Goal: Contribute content: Contribute content

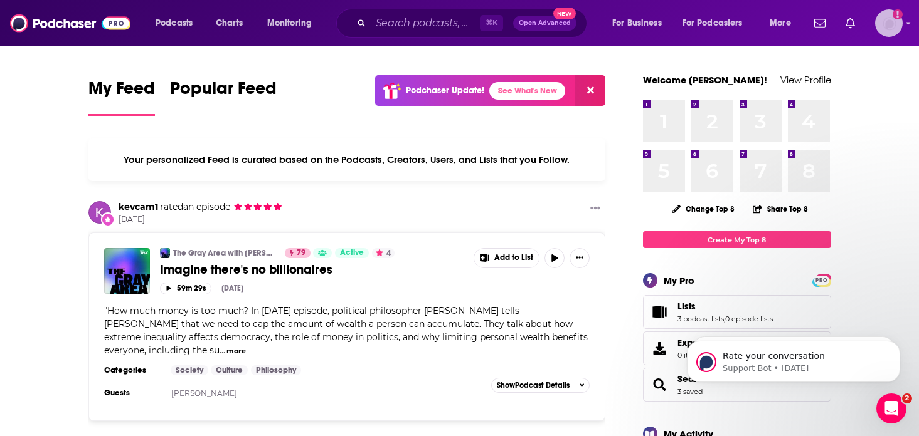
click at [882, 26] on img "Logged in as bellagibb" at bounding box center [889, 23] width 28 height 28
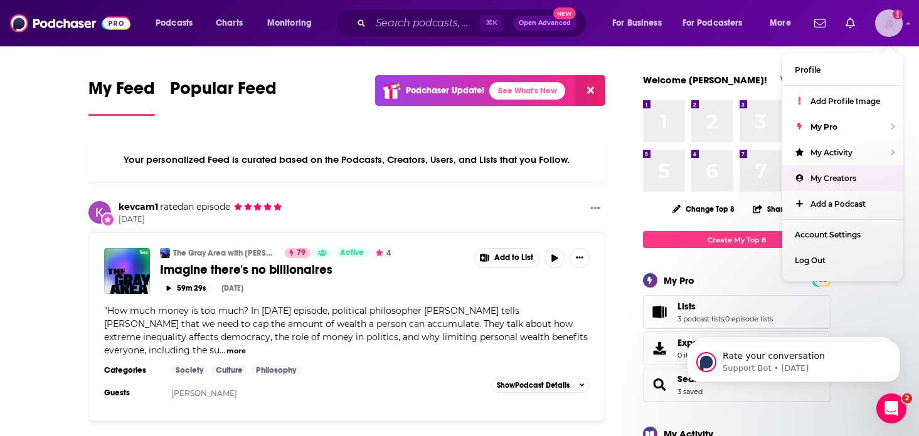
click at [837, 183] on link "My Creators" at bounding box center [842, 179] width 120 height 26
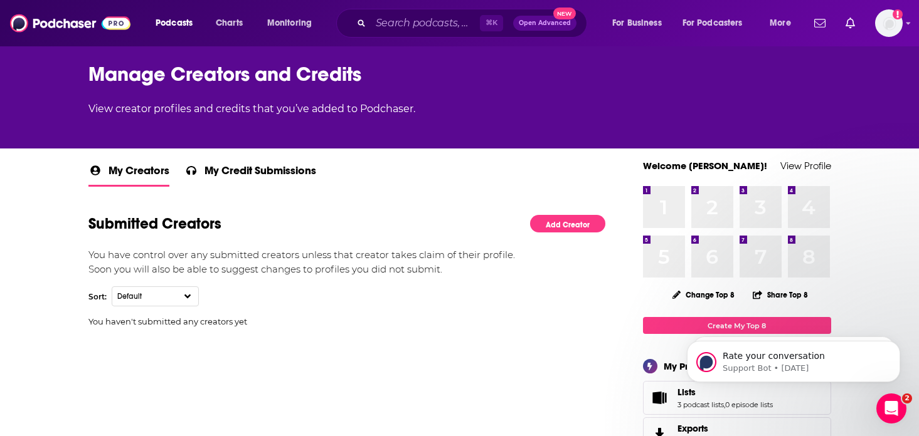
scroll to position [97, 0]
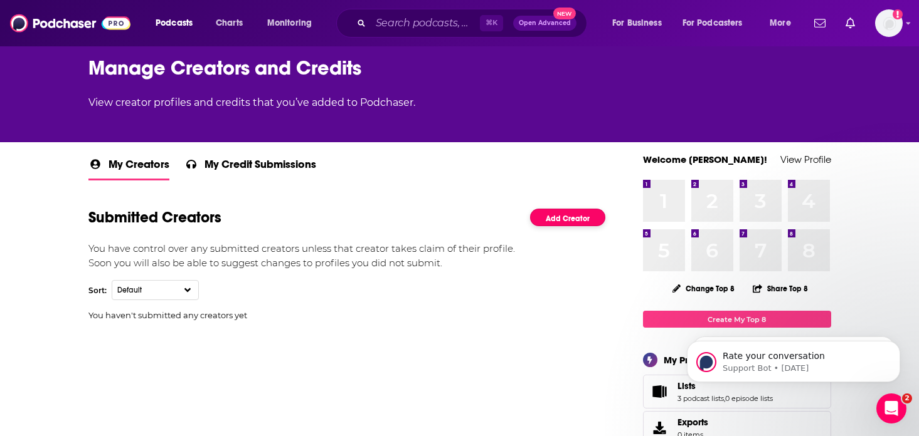
click at [542, 210] on link "Add Creator" at bounding box center [567, 218] width 75 height 18
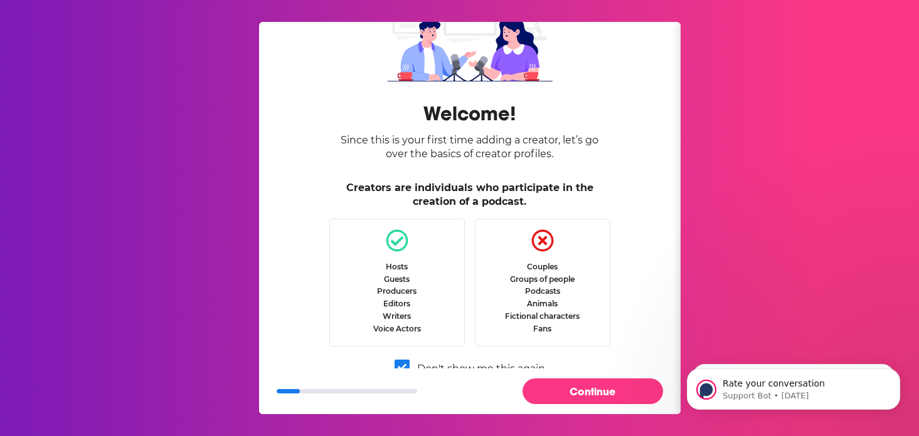
scroll to position [48, 0]
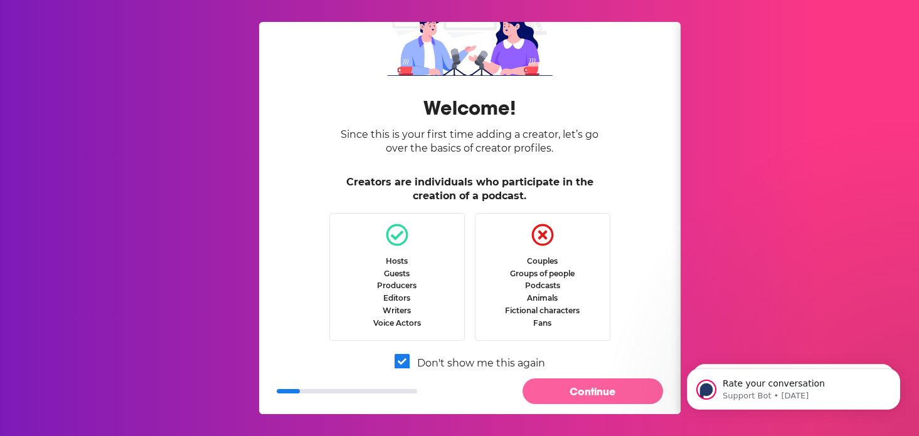
click at [575, 395] on button "Continue" at bounding box center [592, 392] width 140 height 26
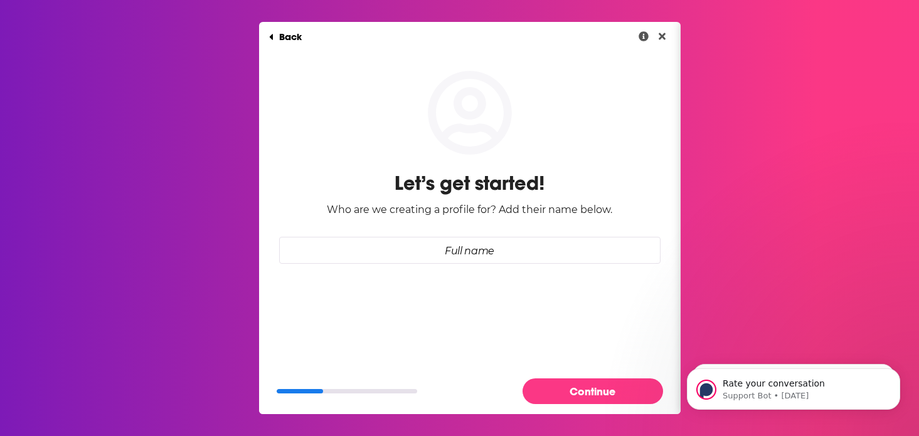
scroll to position [0, 0]
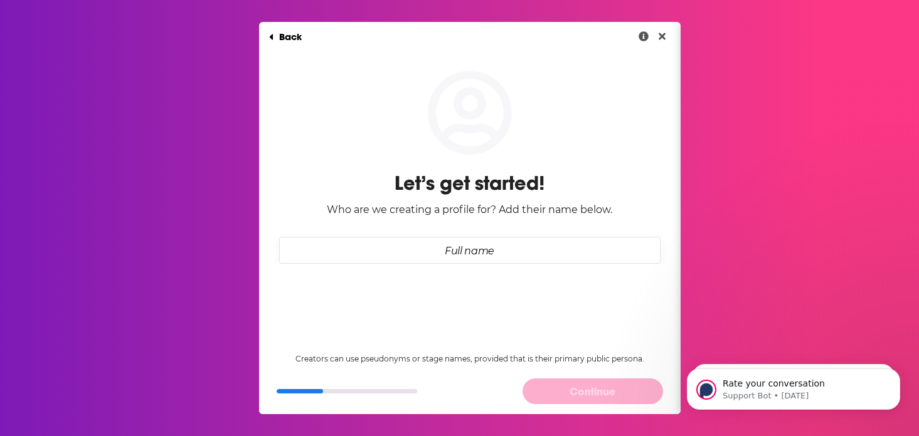
click at [503, 256] on input "Full name" at bounding box center [469, 250] width 381 height 27
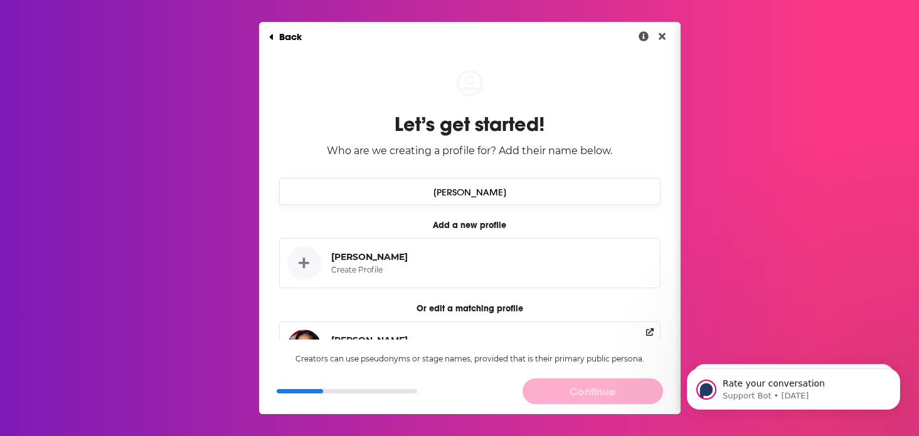
type input "Caroline Bicks"
click at [406, 266] on button "Caroline Bicks Create Profile" at bounding box center [469, 263] width 381 height 50
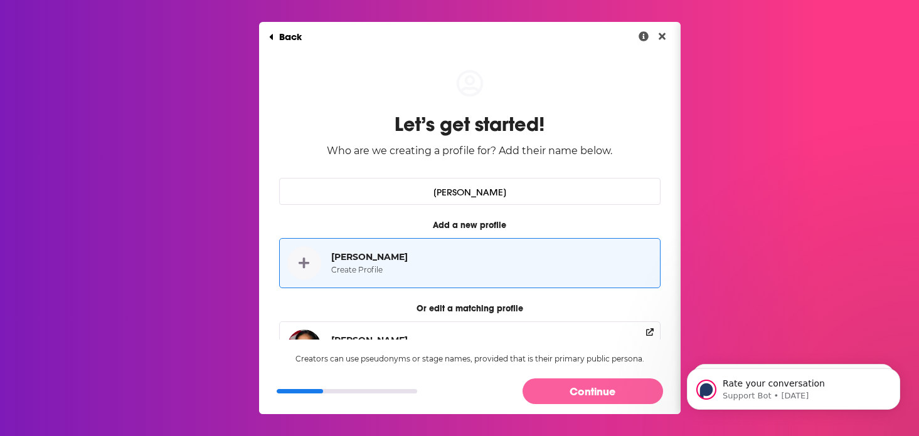
click at [573, 389] on button "Continue" at bounding box center [592, 392] width 140 height 26
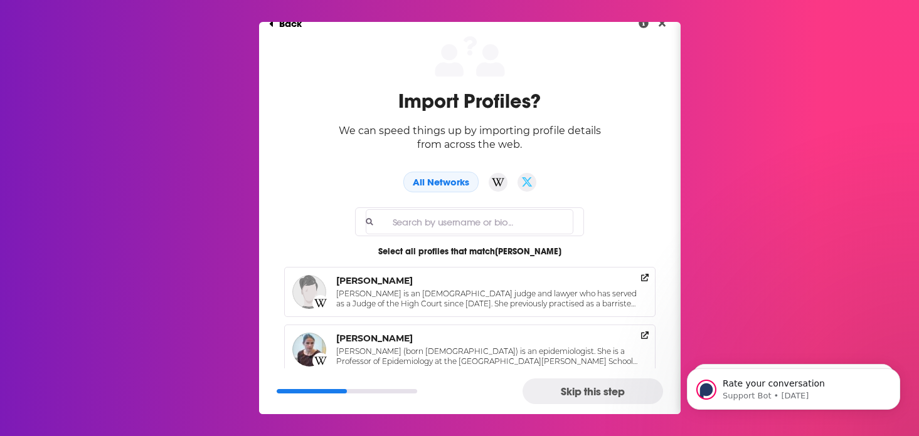
scroll to position [16, 0]
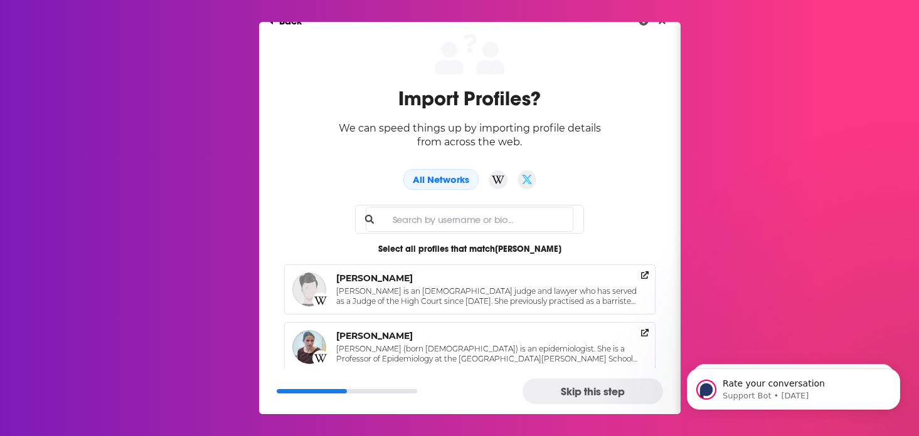
click at [511, 223] on input "Full name" at bounding box center [470, 219] width 208 height 25
type input "caroline bicks"
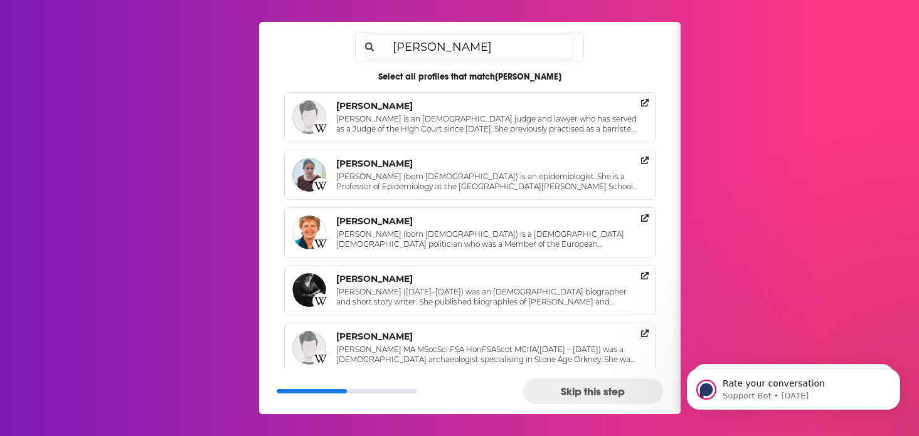
scroll to position [184, 0]
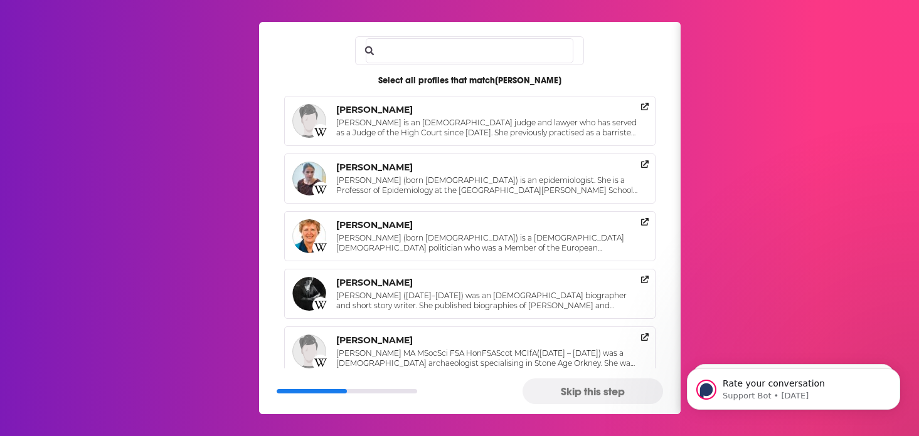
click at [562, 393] on button "Skip this step" at bounding box center [592, 392] width 140 height 26
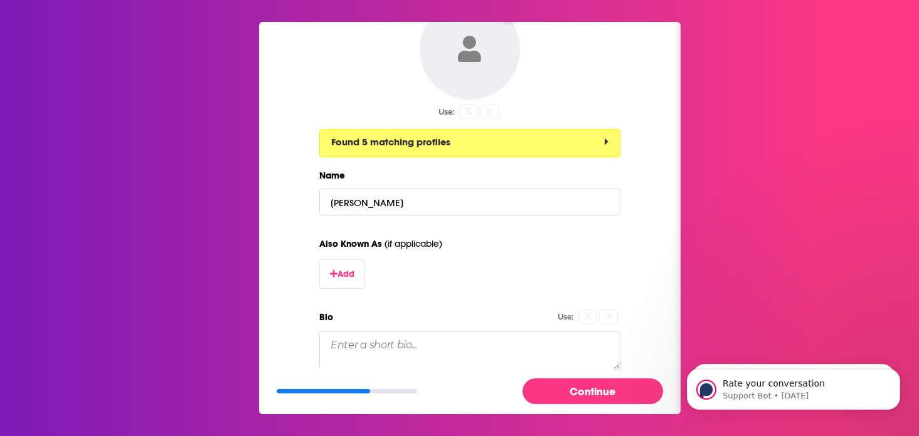
click at [537, 145] on button "Found 5 matching profiles" at bounding box center [469, 143] width 301 height 28
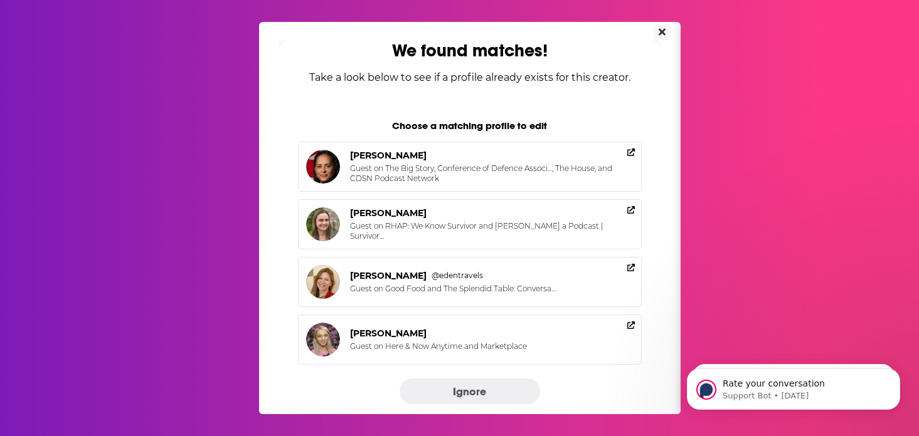
click at [662, 33] on icon "Close" at bounding box center [661, 31] width 7 height 7
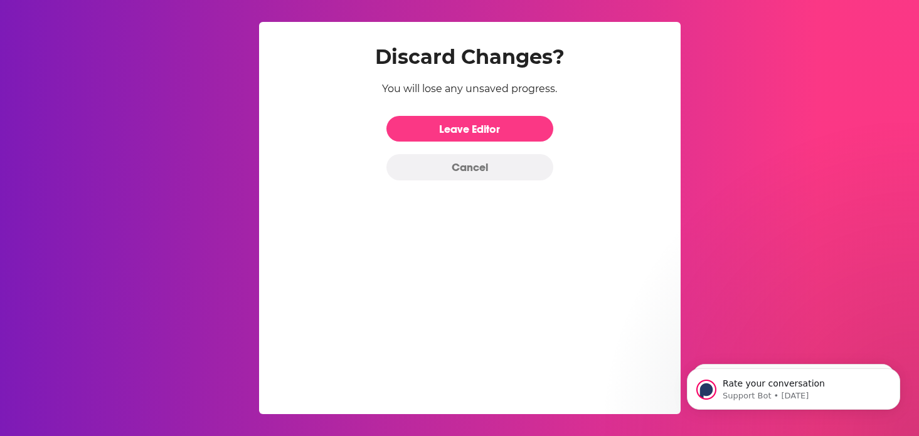
click at [497, 169] on button "Cancel" at bounding box center [469, 167] width 167 height 26
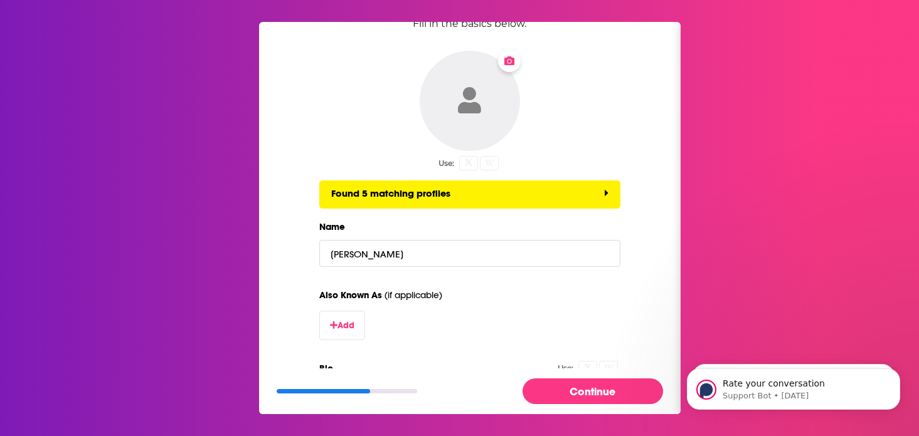
scroll to position [58, 0]
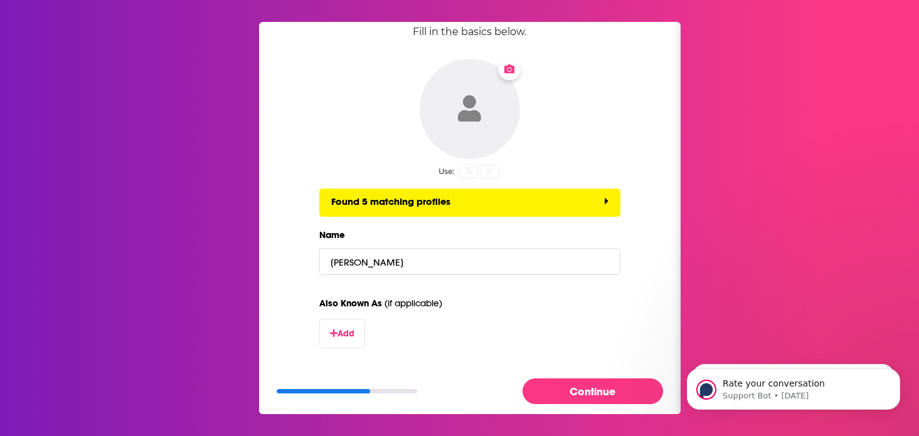
click at [500, 100] on button "Change Photo" at bounding box center [469, 109] width 100 height 100
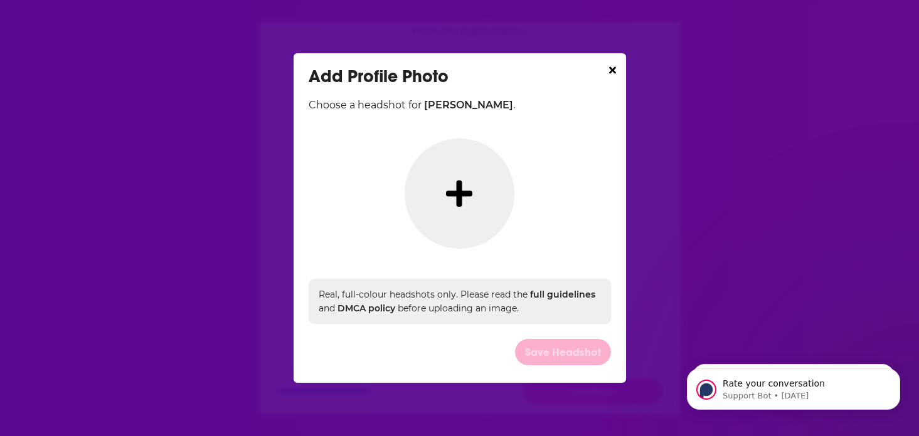
click at [438, 168] on button "Dialog" at bounding box center [458, 194] width 109 height 110
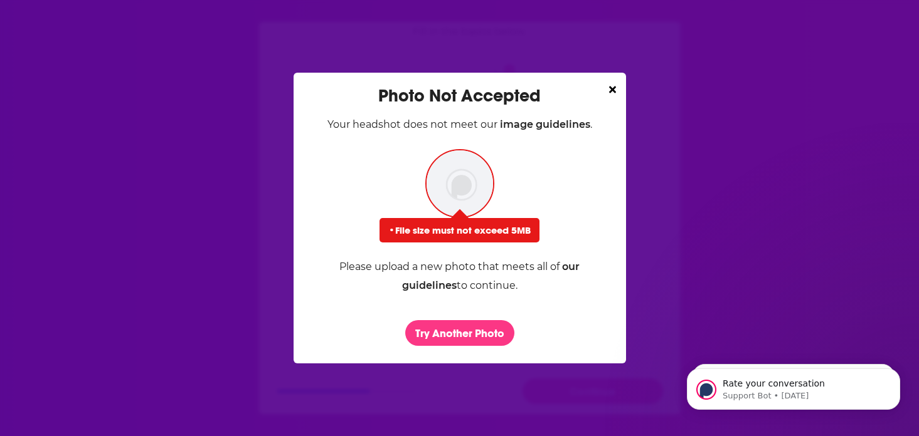
click at [472, 186] on img "Dialog" at bounding box center [459, 183] width 69 height 69
click at [453, 324] on button "Try Another Photo" at bounding box center [459, 333] width 109 height 26
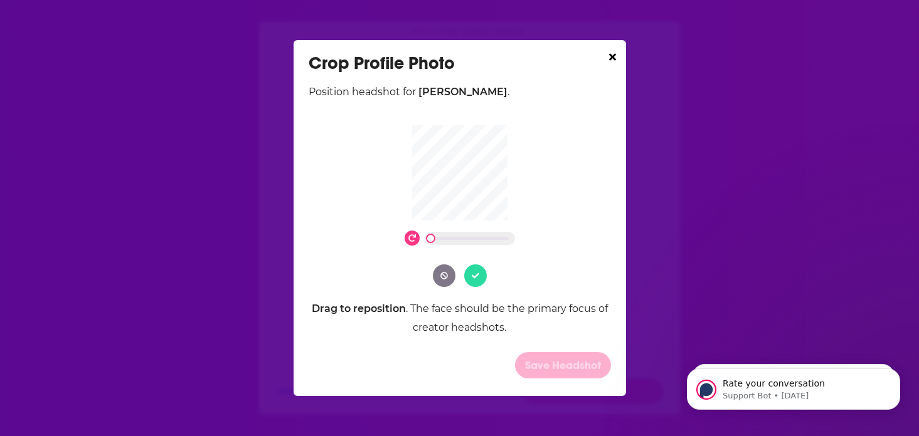
click at [477, 271] on button "Dialog" at bounding box center [475, 276] width 23 height 23
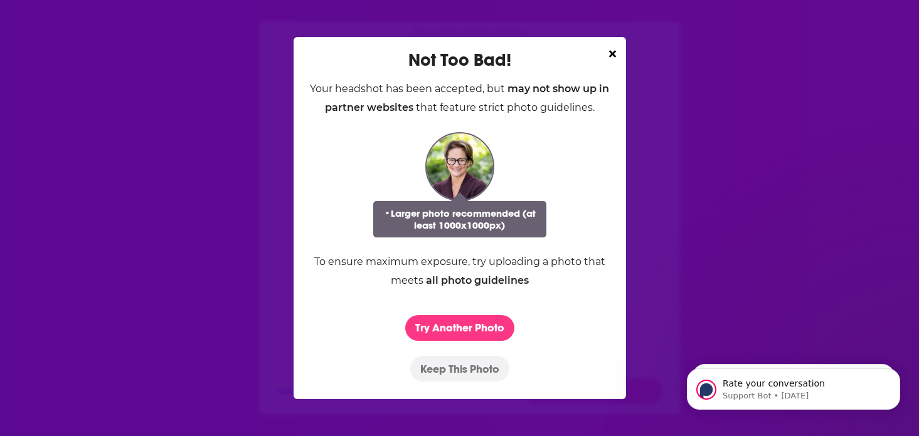
click at [486, 366] on button "Keep This Photo" at bounding box center [459, 369] width 99 height 26
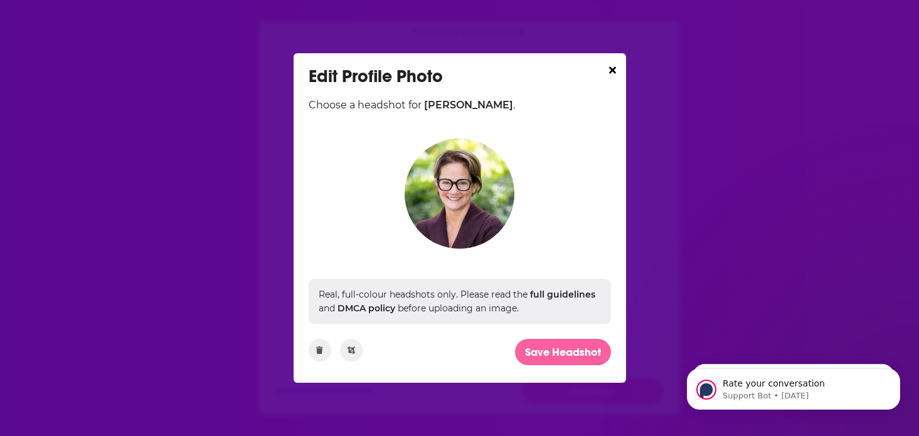
click at [549, 352] on button "Save Headshot" at bounding box center [563, 352] width 96 height 26
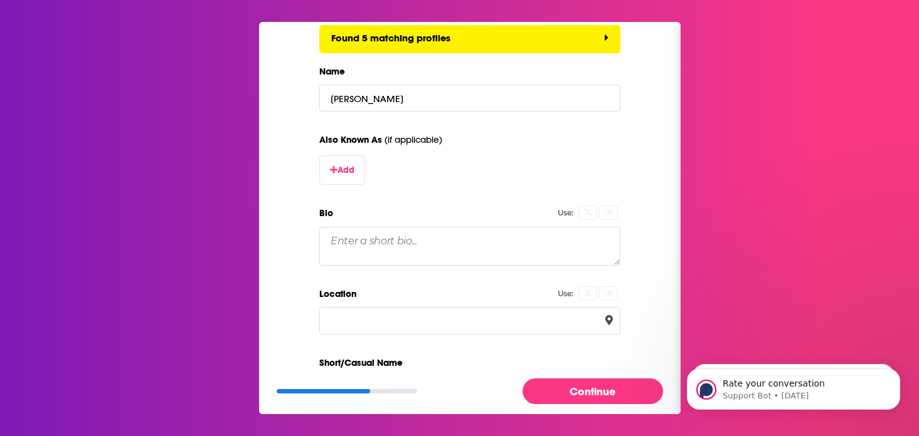
scroll to position [226, 0]
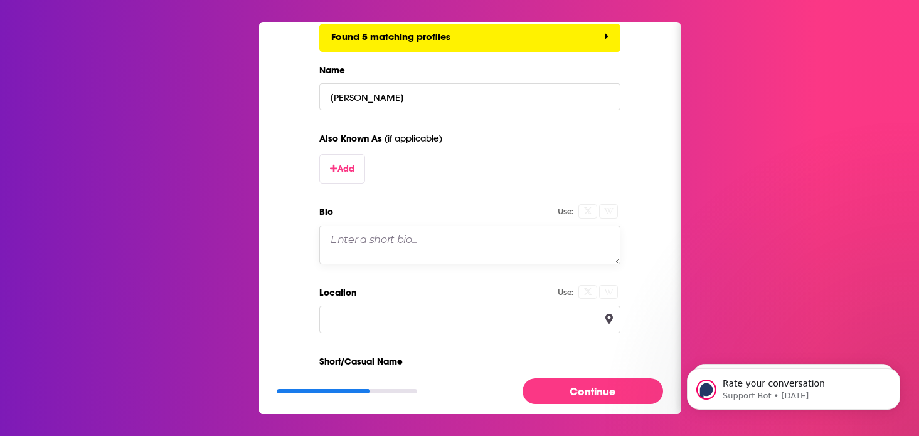
click at [387, 237] on textarea "Bio" at bounding box center [469, 245] width 301 height 39
paste textarea "Caroline Bicks is Professor and Stephen E. King Chair in Literature at the Univ…"
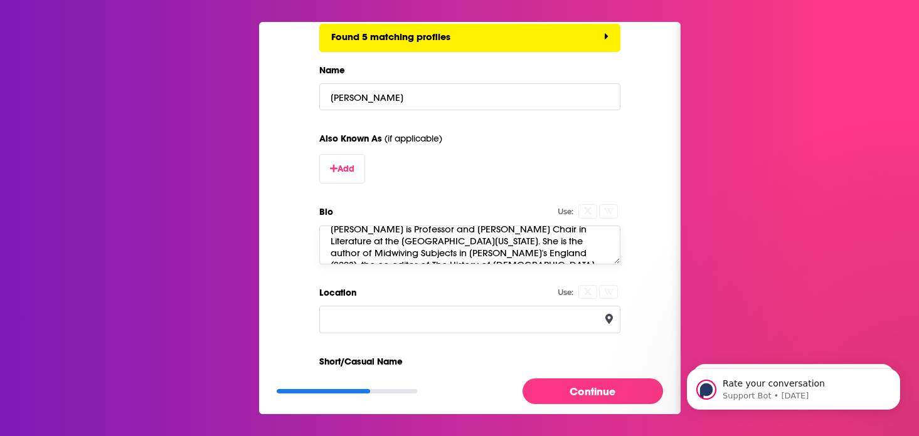
scroll to position [12, 0]
click at [575, 241] on textarea "Caroline Bicks is Professor and Stephen E. King Chair in Literature at the Univ…" at bounding box center [469, 245] width 301 height 39
click at [431, 251] on textarea "Caroline Bicks is Professor and Stephen E. King Chair in Literature at the Univ…" at bounding box center [469, 245] width 301 height 39
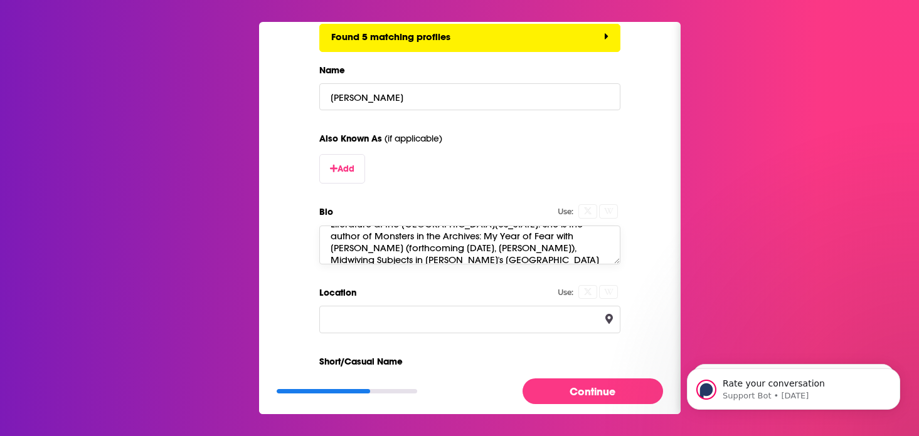
click at [368, 249] on textarea "Caroline Bicks is Professor and Stephen E. King Chair in Literature at the Univ…" at bounding box center [469, 245] width 301 height 39
click at [432, 258] on textarea "Caroline Bicks is Professor and Stephen E. King Chair in Literature at the Univ…" at bounding box center [469, 245] width 301 height 39
click at [399, 250] on textarea "Caroline Bicks is Professor and Stephen E. King Chair in Literature at the Univ…" at bounding box center [469, 245] width 301 height 39
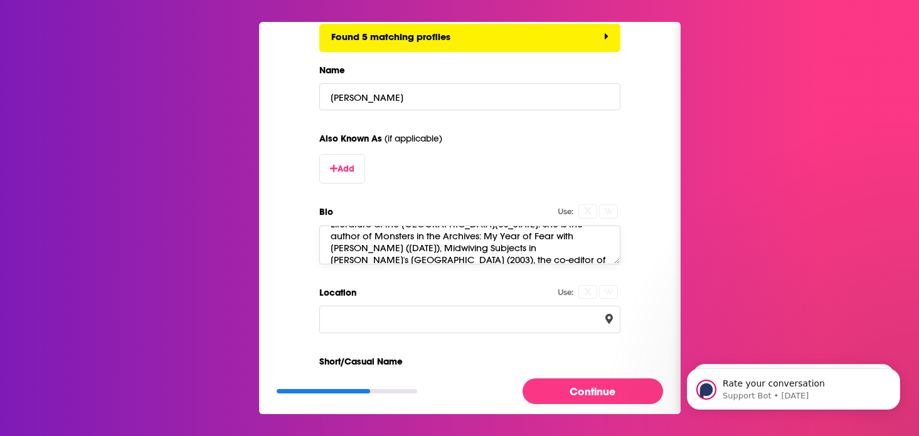
drag, startPoint x: 334, startPoint y: 247, endPoint x: 337, endPoint y: 238, distance: 9.9
click at [334, 247] on textarea "Caroline Bicks is Professor and Stephen E. King Chair in Literature at the Univ…" at bounding box center [469, 245] width 301 height 39
type textarea "Caroline Bicks is Professor and Stephen E. King Chair in Literature at the Univ…"
click at [299, 271] on div "Add a New Creator Fill in the basics below. Use: Found 5 matching profiles Name…" at bounding box center [469, 188] width 381 height 724
click at [361, 315] on input "Location" at bounding box center [469, 319] width 301 height 27
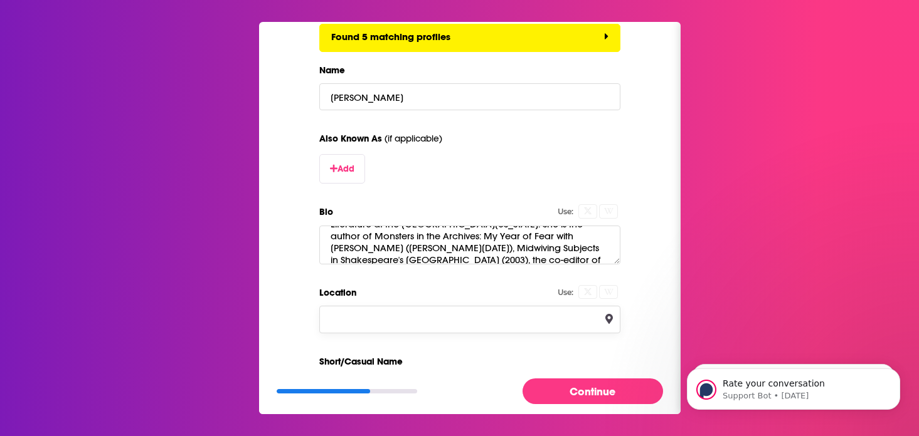
click at [369, 314] on input "Location" at bounding box center [469, 319] width 301 height 27
type input "Maine"
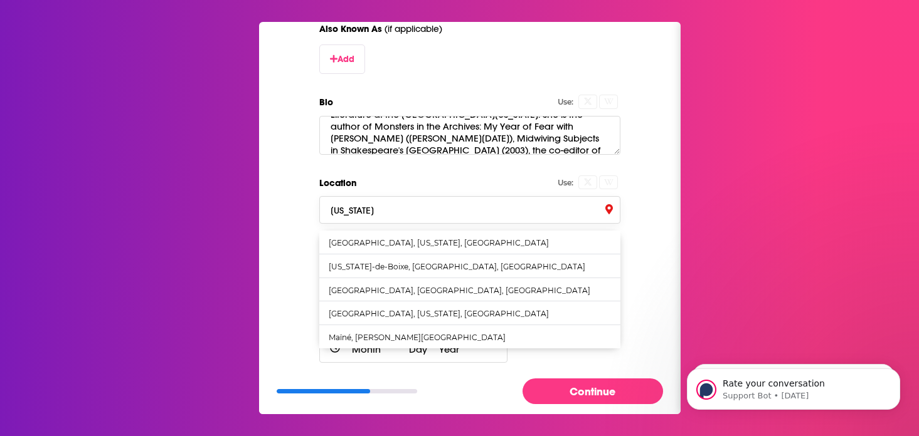
scroll to position [357, 0]
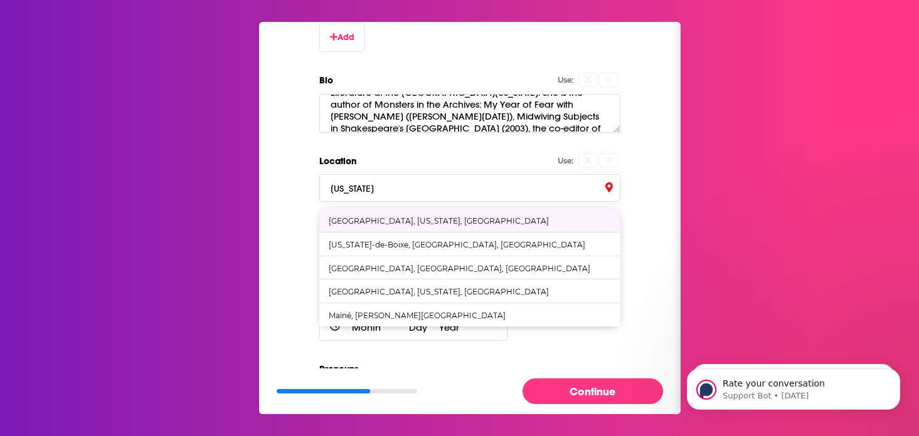
click at [346, 183] on input "Maine" at bounding box center [469, 187] width 301 height 27
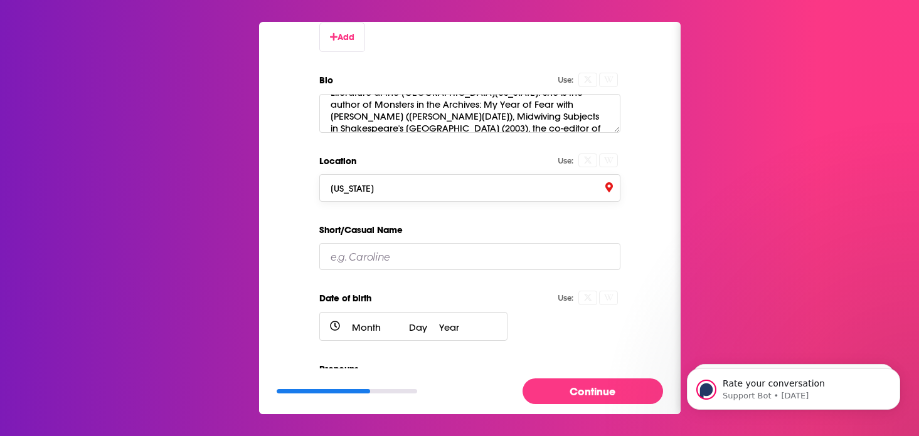
click at [346, 183] on input "Maine" at bounding box center [469, 187] width 301 height 27
click at [403, 189] on input "university of maine" at bounding box center [469, 187] width 301 height 27
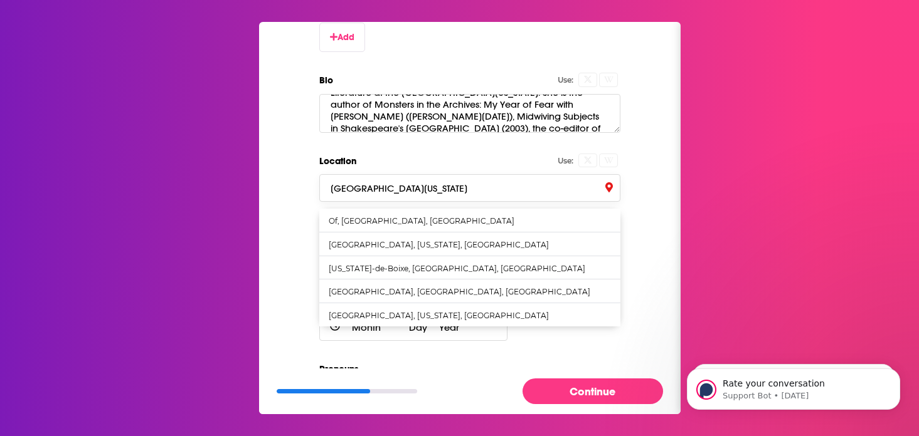
click at [403, 189] on input "university of maine" at bounding box center [469, 187] width 301 height 27
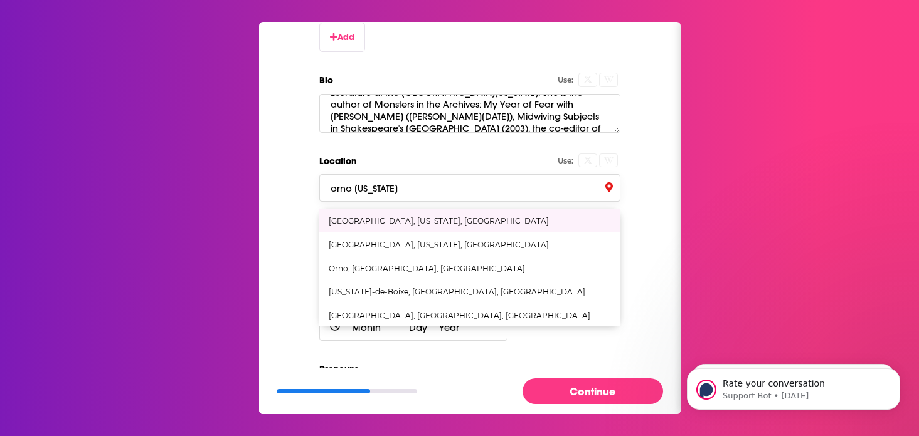
click at [393, 216] on div "Orono, Maine, United States" at bounding box center [469, 220] width 301 height 23
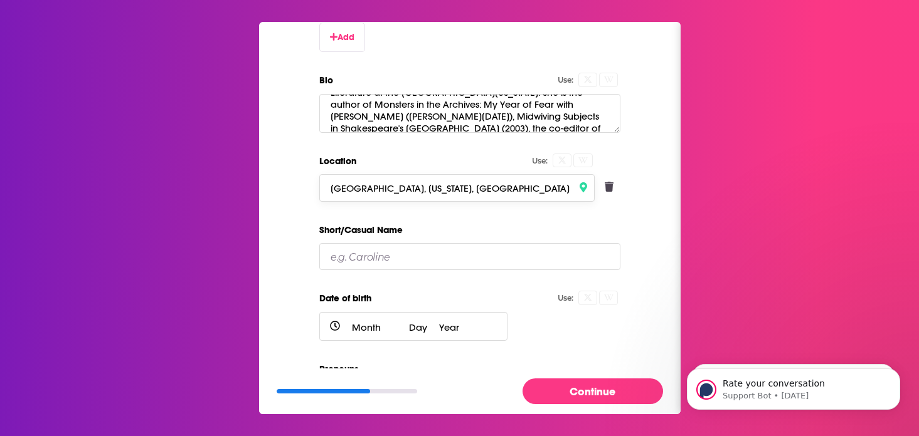
type input "Orono, Maine, United States"
click at [298, 226] on div "Add a New Creator Fill in the basics below. Use: Found 5 matching profiles Name…" at bounding box center [469, 56] width 381 height 724
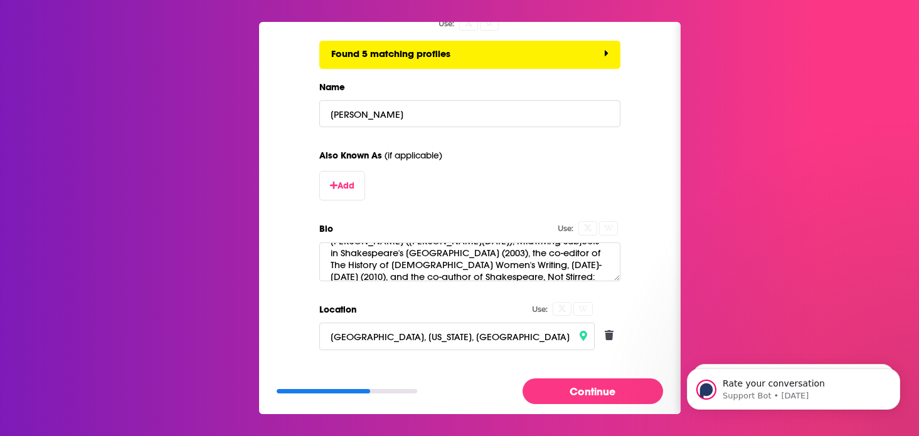
scroll to position [52, 0]
click at [372, 252] on textarea "Caroline Bicks is Professor and Stephen E. King Chair in Literature at the Univ…" at bounding box center [469, 262] width 301 height 39
click at [480, 265] on textarea "Caroline Bicks is Professor and Stephen E. King Chair in Literature at the Univ…" at bounding box center [469, 262] width 301 height 39
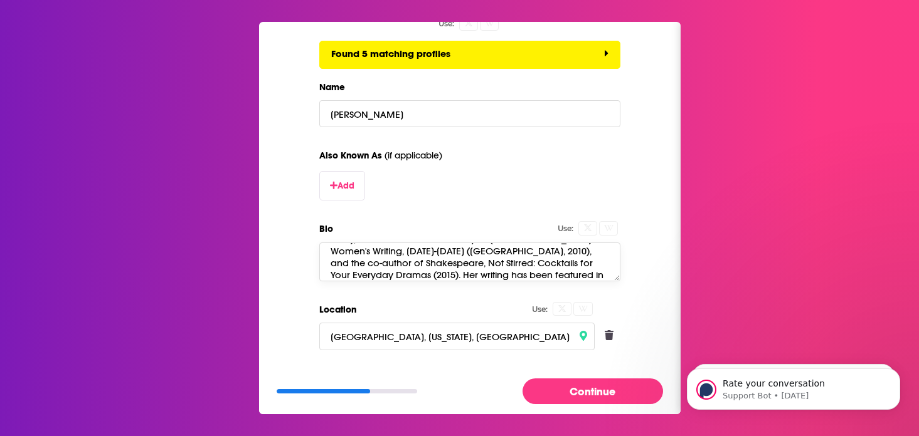
drag, startPoint x: 366, startPoint y: 266, endPoint x: 372, endPoint y: 256, distance: 11.3
click at [372, 257] on textarea "Caroline Bicks is Professor and Stephen E. King Chair in Literature at the Univ…" at bounding box center [469, 262] width 301 height 39
click at [389, 260] on textarea "Caroline Bicks is Professor and Stephen E. King Chair in Literature at the Univ…" at bounding box center [469, 262] width 301 height 39
click at [370, 269] on textarea "Caroline Bicks is Professor and Stephen E. King Chair in Literature at the Univ…" at bounding box center [469, 262] width 301 height 39
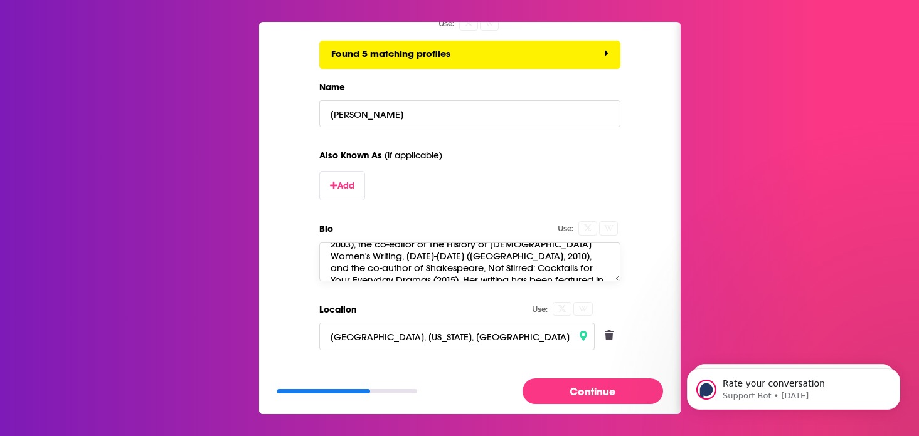
paste textarea "TarcherPerigee"
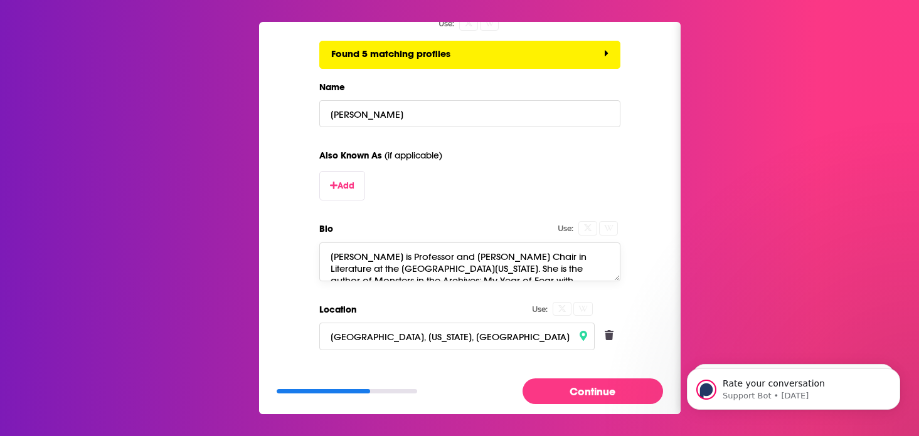
drag, startPoint x: 450, startPoint y: 272, endPoint x: 359, endPoint y: 229, distance: 99.8
click at [359, 229] on div "Bio Use: Caroline Bicks is Professor and Stephen E. King Chair in Literature at…" at bounding box center [469, 251] width 301 height 61
click at [302, 271] on div "Add a New Creator Fill in the basics below. Use: Found 5 matching profiles Name…" at bounding box center [469, 205] width 381 height 724
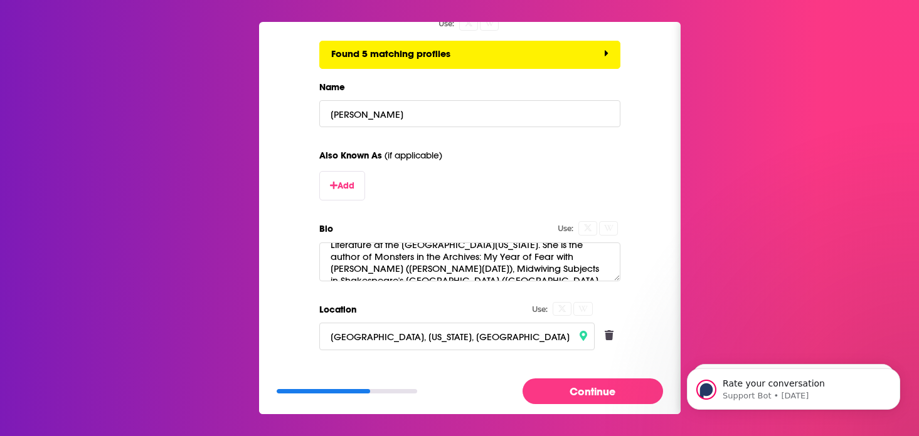
scroll to position [16, 0]
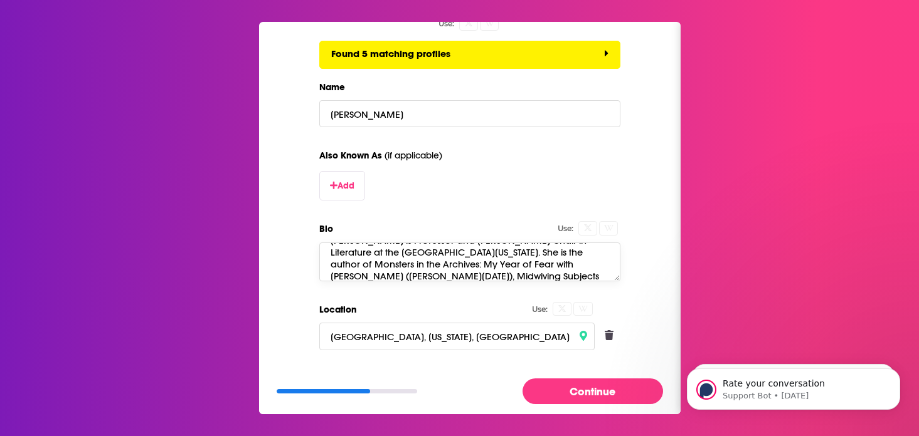
click at [577, 252] on textarea "Caroline Bicks is Professor and Stephen E. King Chair in Literature at the Univ…" at bounding box center [469, 262] width 301 height 39
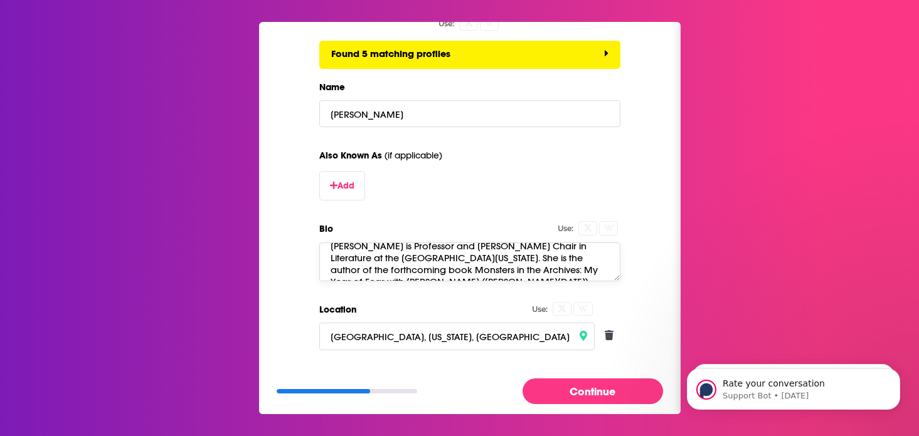
scroll to position [0, 0]
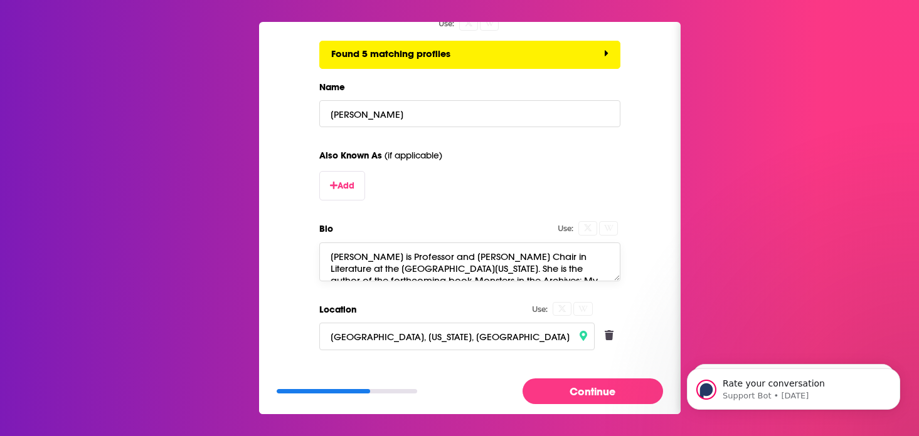
drag, startPoint x: 409, startPoint y: 272, endPoint x: 574, endPoint y: 264, distance: 164.5
click at [574, 265] on textarea "Caroline Bicks is Professor and Stephen E. King Chair in Literature at the Univ…" at bounding box center [469, 262] width 301 height 39
type textarea "Caroline Bicks is Professor and Stephen E. King Chair in Literature at the Univ…"
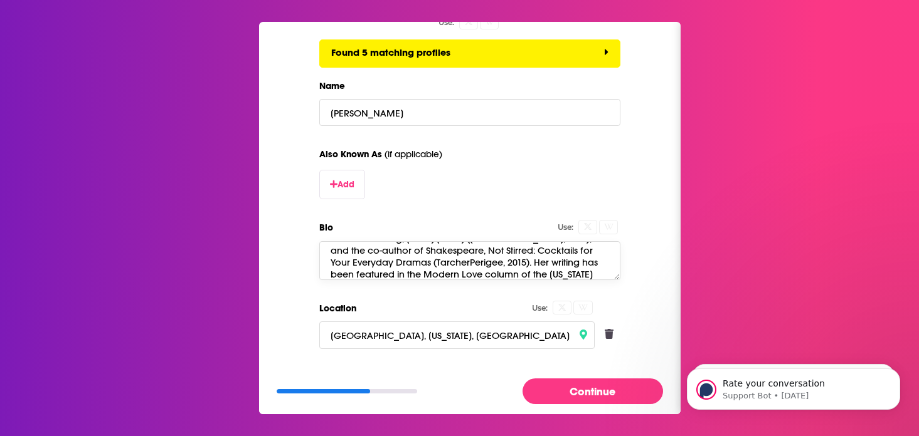
scroll to position [95, 0]
click at [470, 271] on textarea "Caroline Bicks is Professor and Stephen E. King Chair in Literature at the Univ…" at bounding box center [469, 260] width 301 height 39
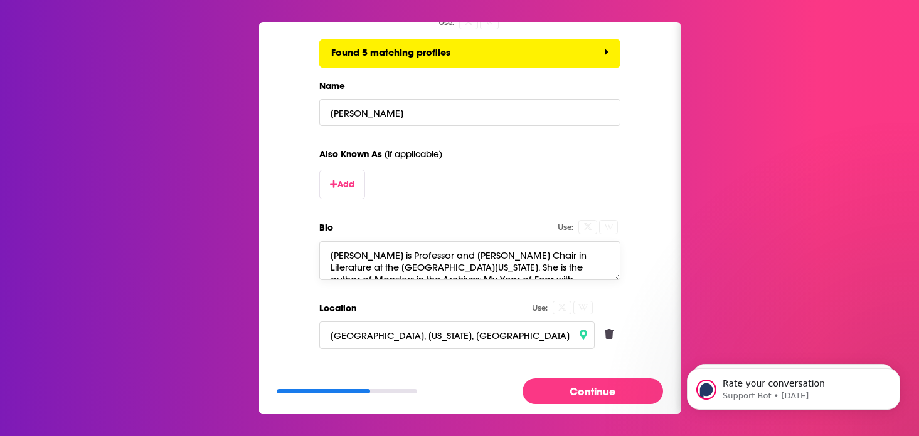
drag, startPoint x: 431, startPoint y: 271, endPoint x: 369, endPoint y: 228, distance: 76.0
click at [369, 228] on div "Bio Use: Caroline Bicks is Professor and Stephen E. King Chair in Literature at…" at bounding box center [469, 249] width 301 height 61
click at [308, 237] on div "Add a New Creator Fill in the basics below. Use: Found 5 matching profiles Name…" at bounding box center [469, 203] width 381 height 724
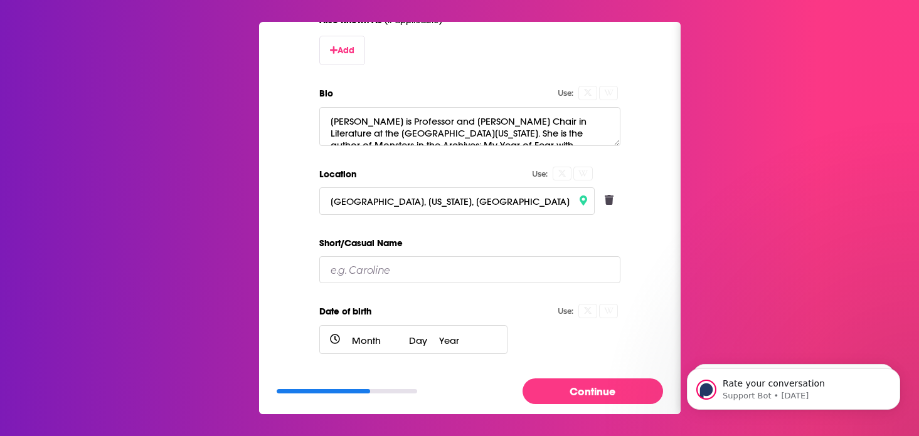
scroll to position [406, 0]
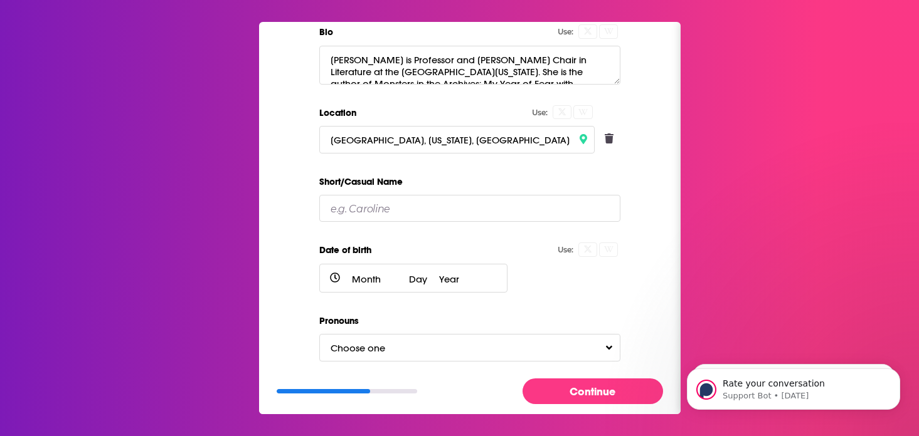
click at [485, 352] on button "Choose one" at bounding box center [469, 347] width 301 height 27
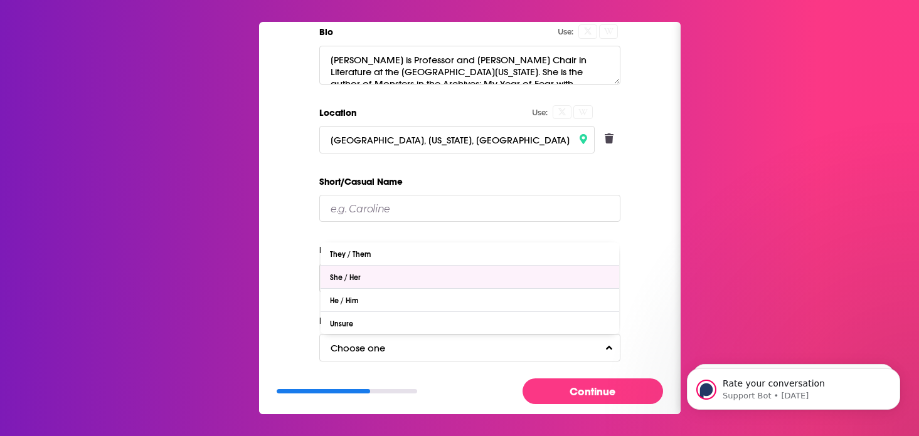
click at [389, 277] on div "She / Her" at bounding box center [469, 277] width 298 height 23
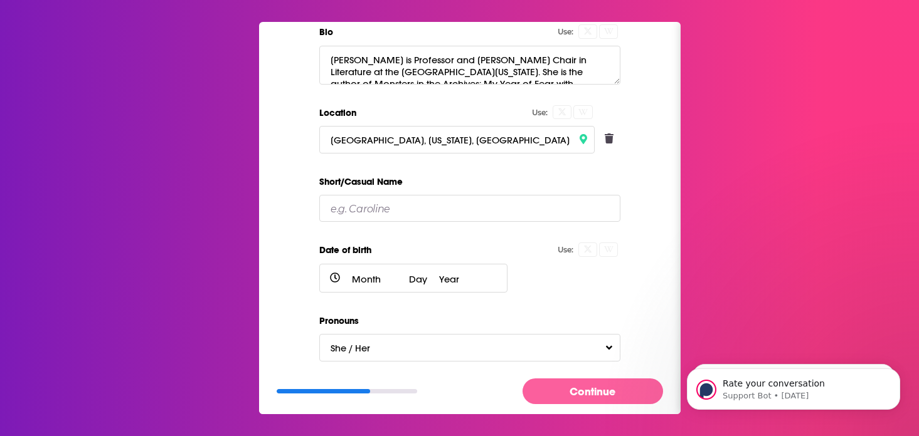
click at [582, 394] on button "Continue" at bounding box center [592, 392] width 140 height 26
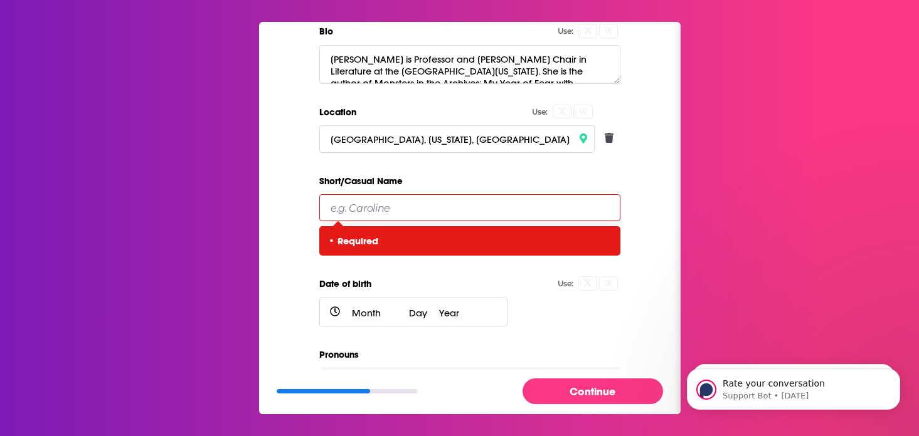
click at [447, 207] on input "Short/Casual Name" at bounding box center [469, 207] width 301 height 27
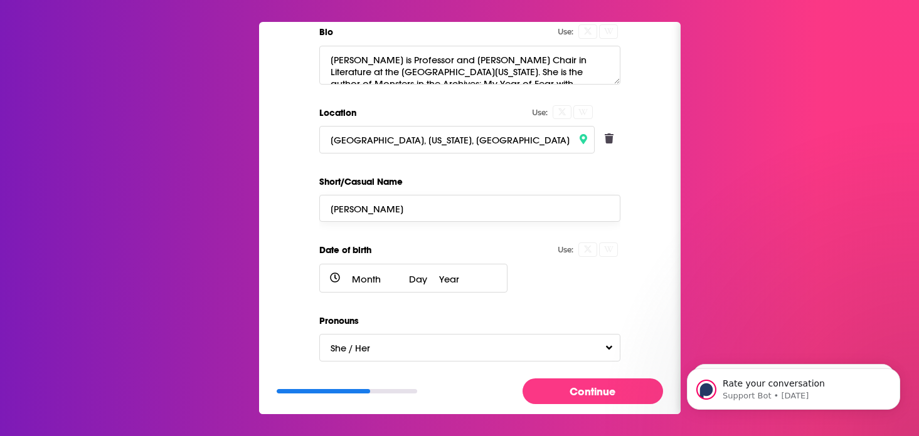
type input "Caroline"
click at [569, 393] on button "Continue" at bounding box center [592, 392] width 140 height 26
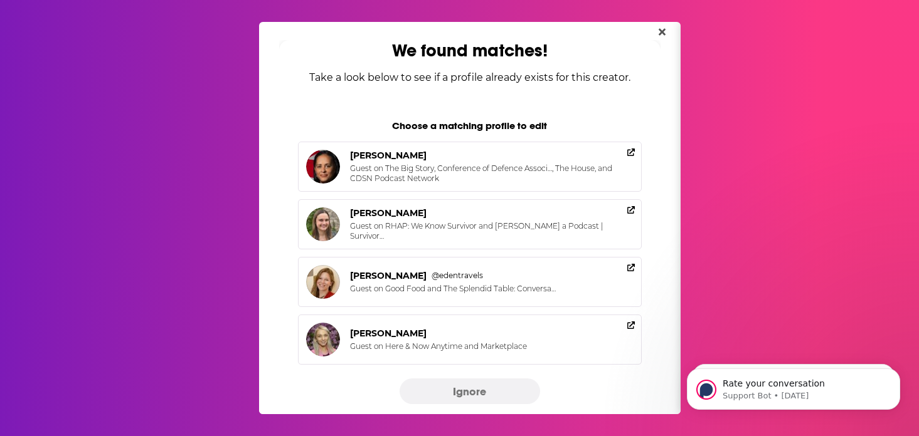
click at [485, 391] on button "Ignore" at bounding box center [469, 392] width 140 height 26
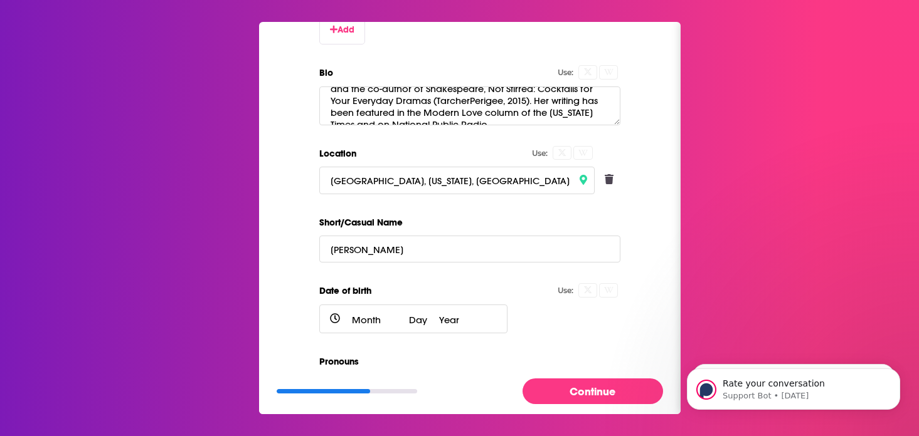
scroll to position [357, 0]
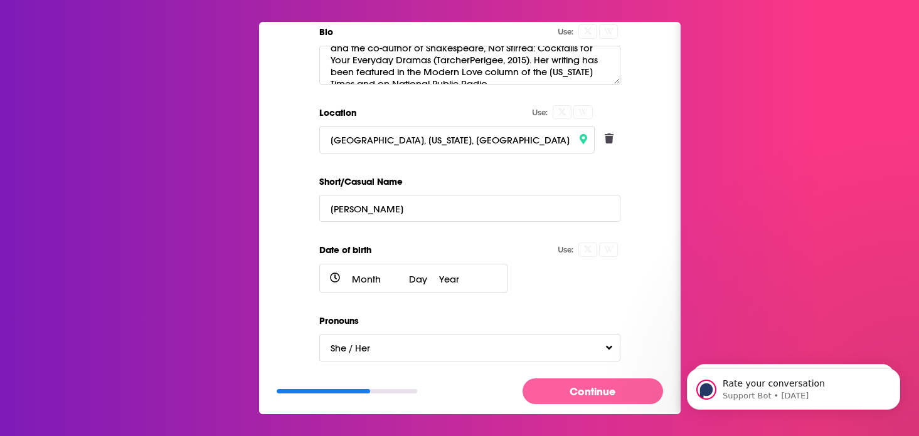
click at [584, 392] on button "Continue" at bounding box center [592, 392] width 140 height 26
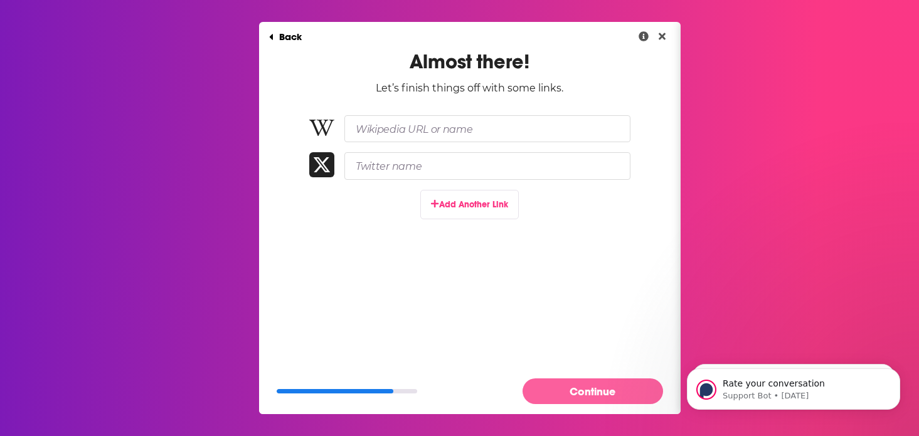
scroll to position [0, 0]
click at [485, 208] on button "Add Another Link" at bounding box center [469, 204] width 98 height 29
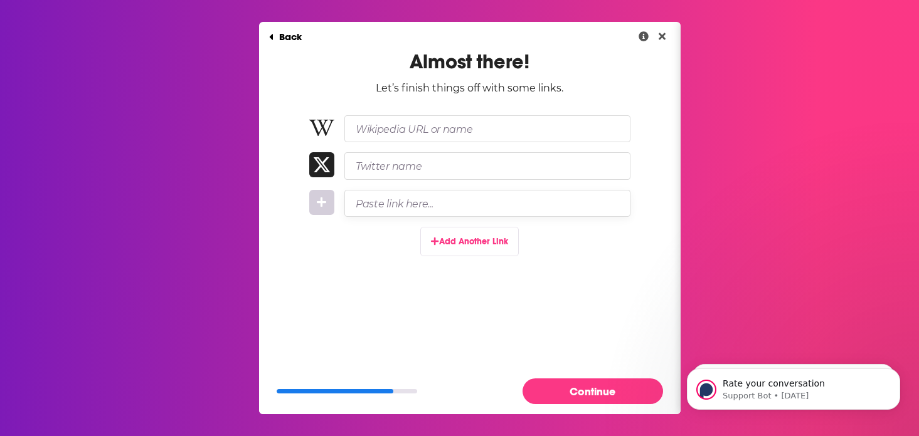
click at [435, 208] on input "Paste link here..." at bounding box center [487, 203] width 286 height 27
paste input "https://english.umaine.edu/people/caroline-bicks/"
type input "https://english.umaine.edu/people/caroline-bicks/"
click at [558, 245] on div "Almost there! Let’s finish things off with some links. https://english.umaine.e…" at bounding box center [469, 168] width 421 height 237
click at [466, 246] on button "Add Another Link" at bounding box center [469, 241] width 98 height 29
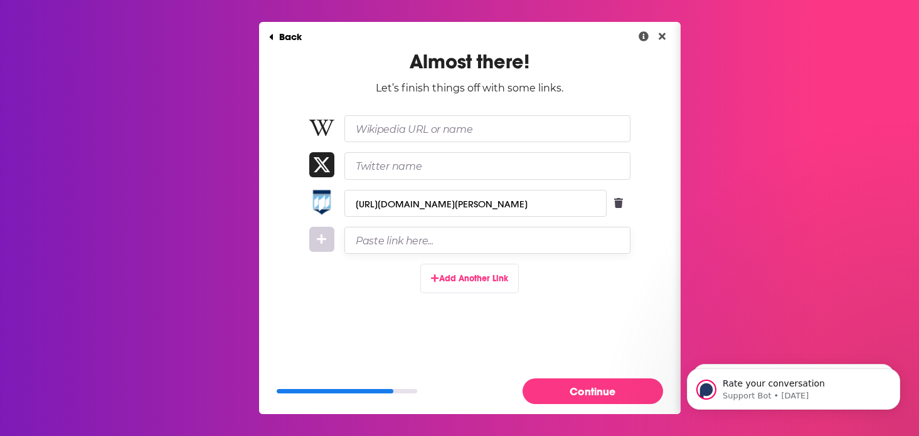
click at [431, 240] on input "Paste link here..." at bounding box center [487, 240] width 286 height 27
paste input "https://www.instagram.com/carolinebicks/"
type input "https://www.instagram.com/carolinebicks/"
click at [366, 292] on div "Almost there! Let’s finish things off with some links. https://english.umaine.e…" at bounding box center [469, 187] width 421 height 275
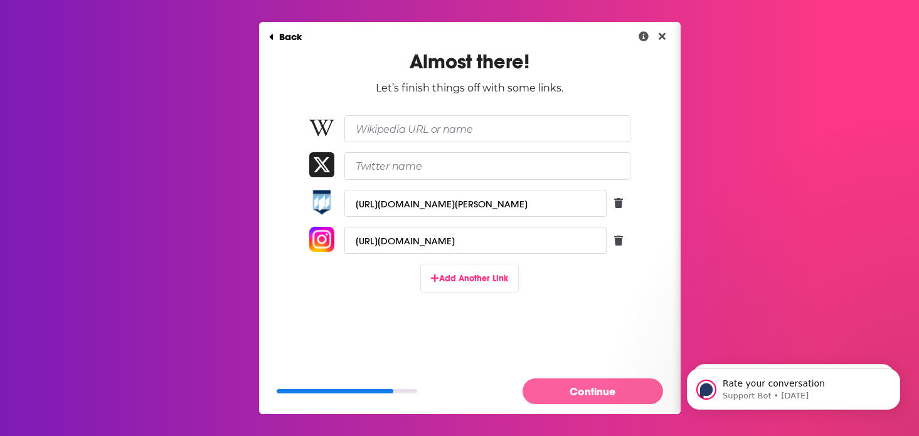
click at [580, 387] on button "Continue" at bounding box center [592, 392] width 140 height 26
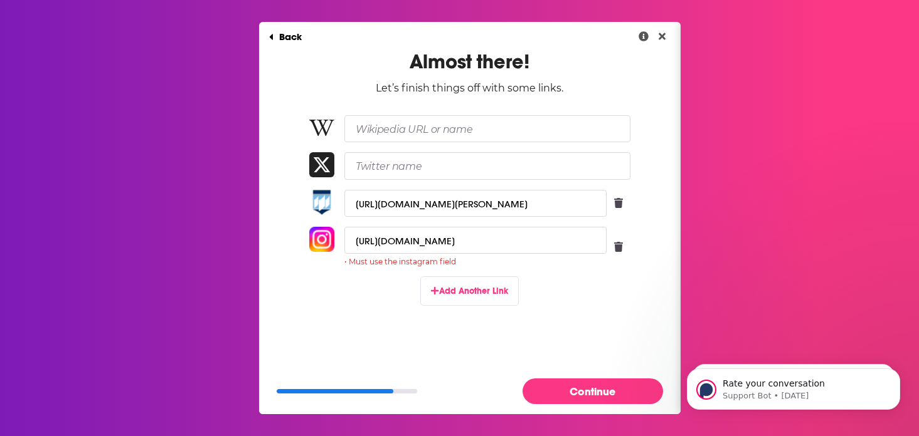
click at [323, 242] on img "Dialog" at bounding box center [321, 239] width 25 height 25
click at [577, 245] on input "https://www.instagram.com/carolinebicks/" at bounding box center [475, 240] width 262 height 27
click at [621, 250] on icon "Remove Link" at bounding box center [618, 247] width 9 height 10
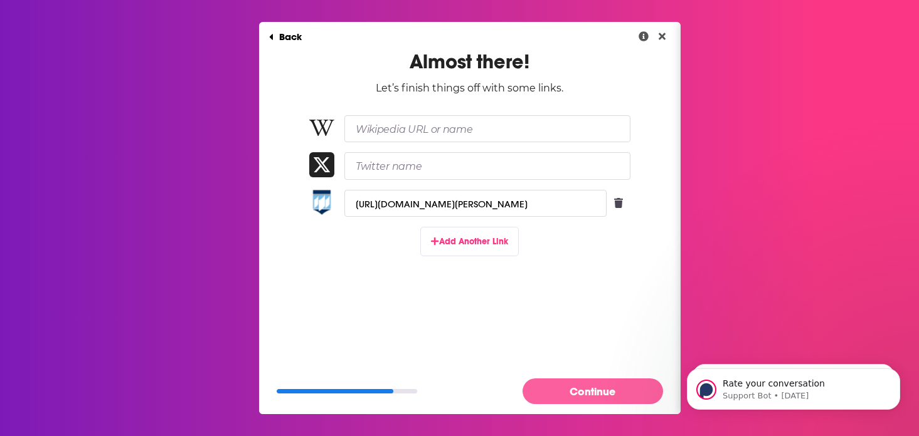
click at [586, 388] on button "Continue" at bounding box center [592, 392] width 140 height 26
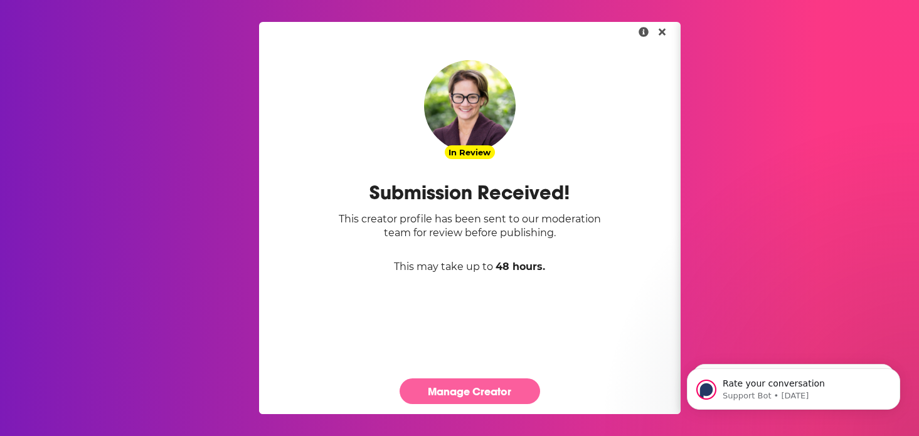
click at [507, 394] on link "Manage Creator" at bounding box center [469, 392] width 140 height 26
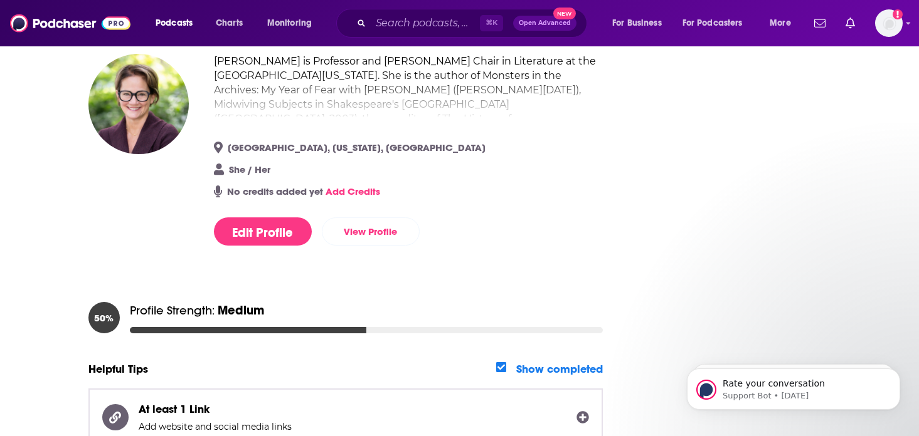
scroll to position [157, 0]
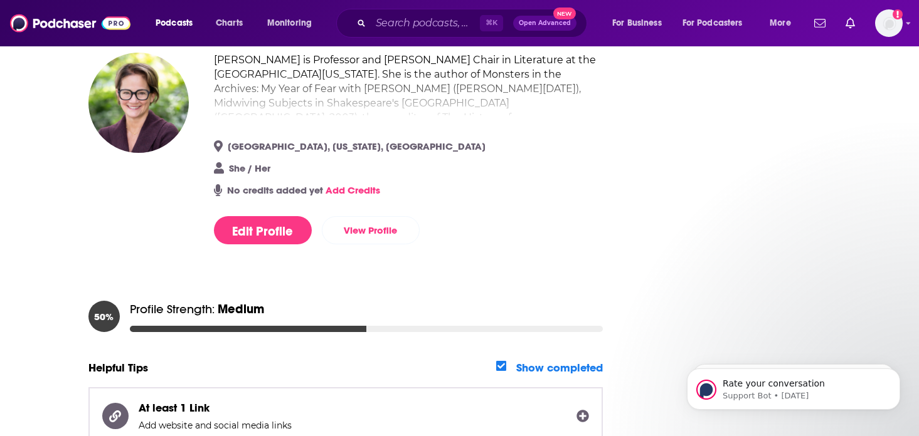
click at [349, 191] on link "Add Credits" at bounding box center [352, 190] width 55 height 12
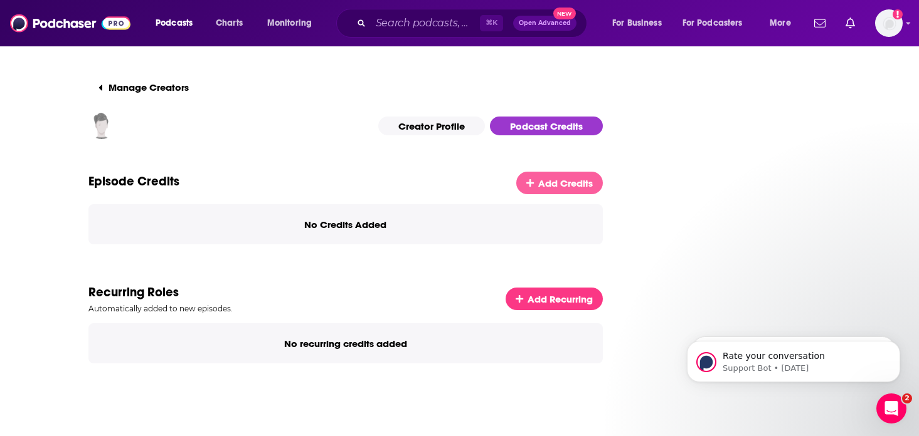
click at [545, 187] on span "Add Credits" at bounding box center [565, 183] width 55 height 12
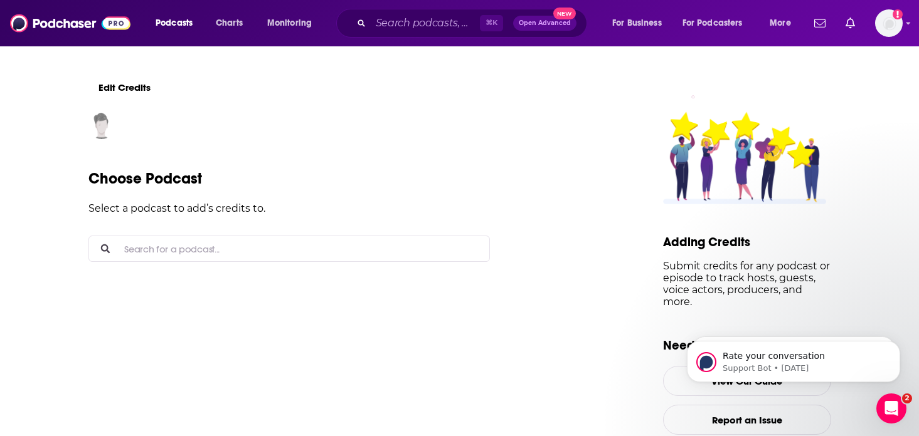
click at [307, 247] on input "Search for a podcast..." at bounding box center [298, 248] width 359 height 25
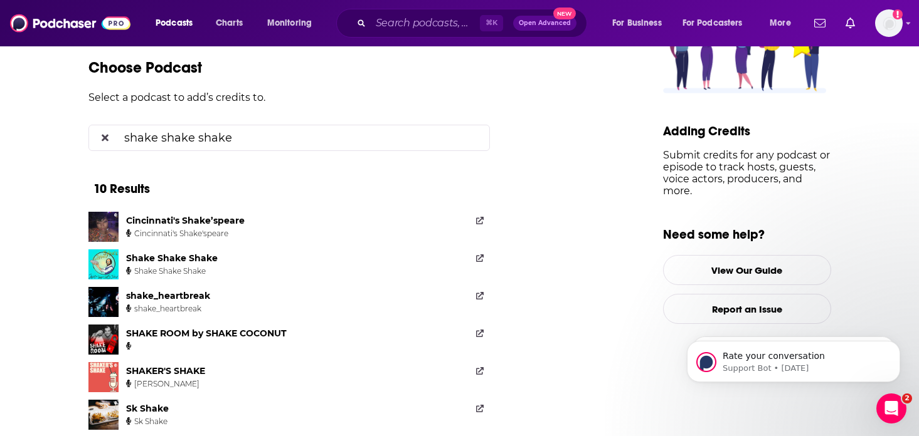
scroll to position [124, 0]
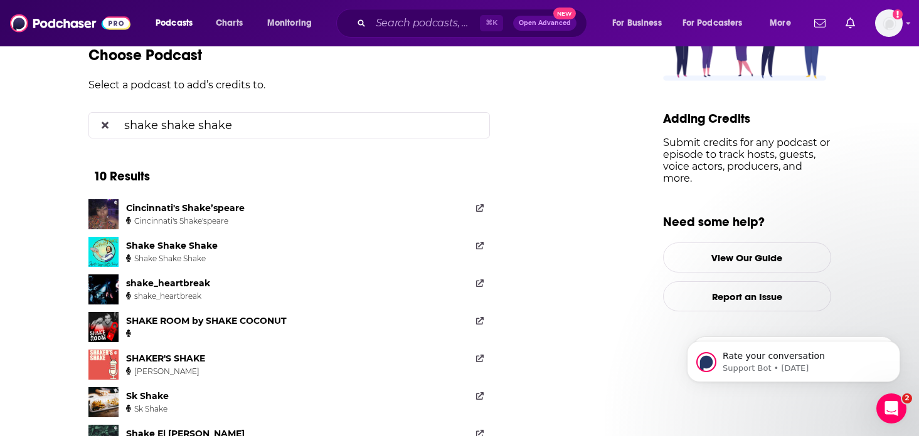
type input "shake shake shake"
click at [210, 246] on div "Shake Shake Shake" at bounding box center [172, 245] width 92 height 11
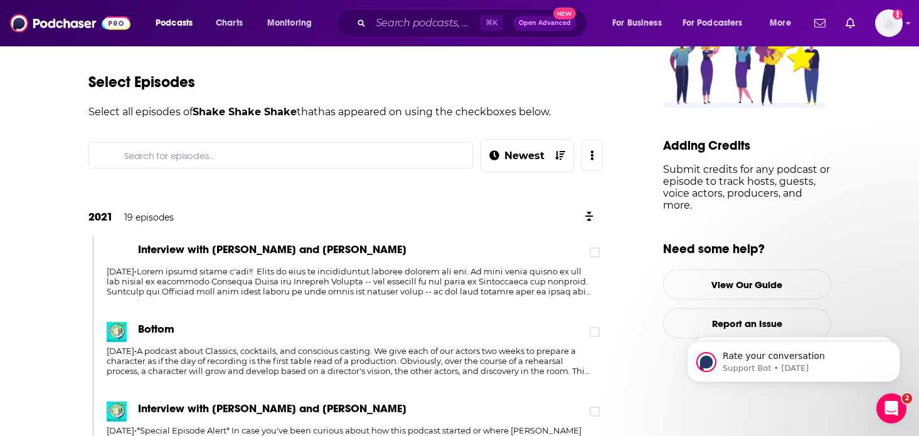
scroll to position [117, 0]
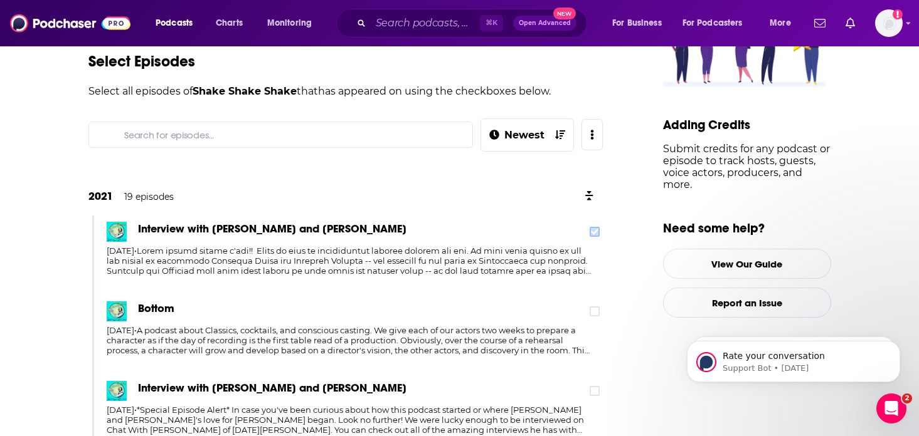
click at [591, 231] on icon at bounding box center [595, 232] width 8 height 6
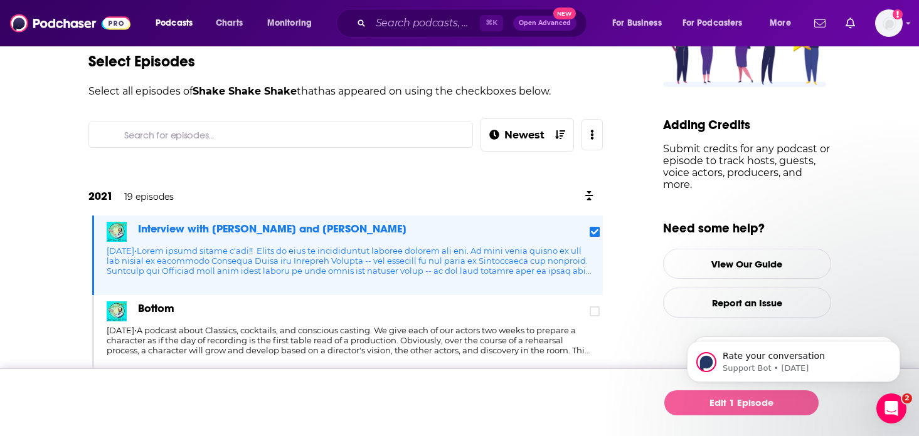
click at [688, 403] on link "Edit 1 Episode" at bounding box center [741, 403] width 154 height 25
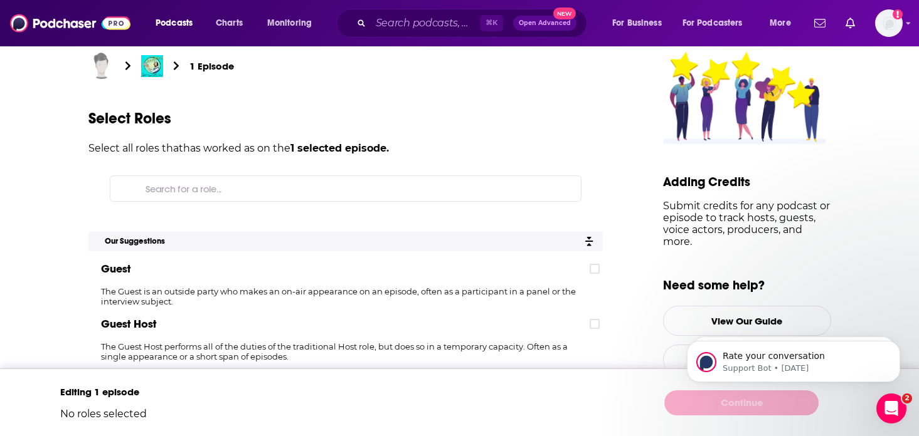
scroll to position [90, 0]
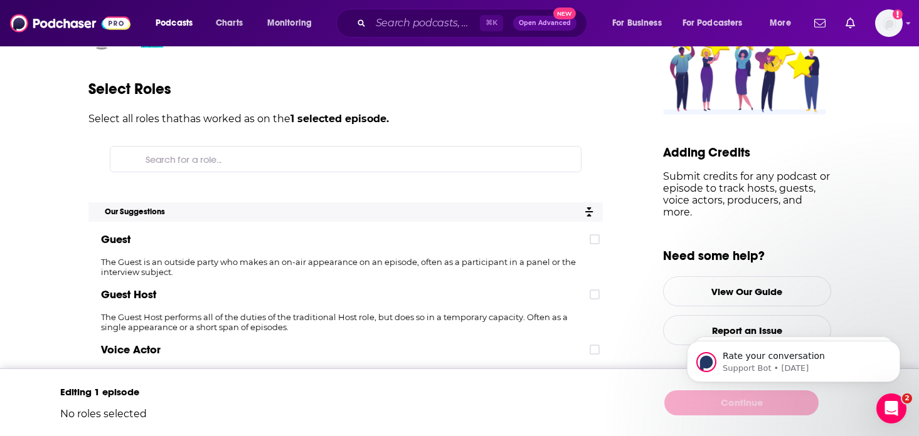
click at [334, 258] on p "The Guest is an outside party who makes an on-air appearance on an episode, oft…" at bounding box center [345, 267] width 514 height 20
click at [592, 234] on label at bounding box center [594, 239] width 10 height 10
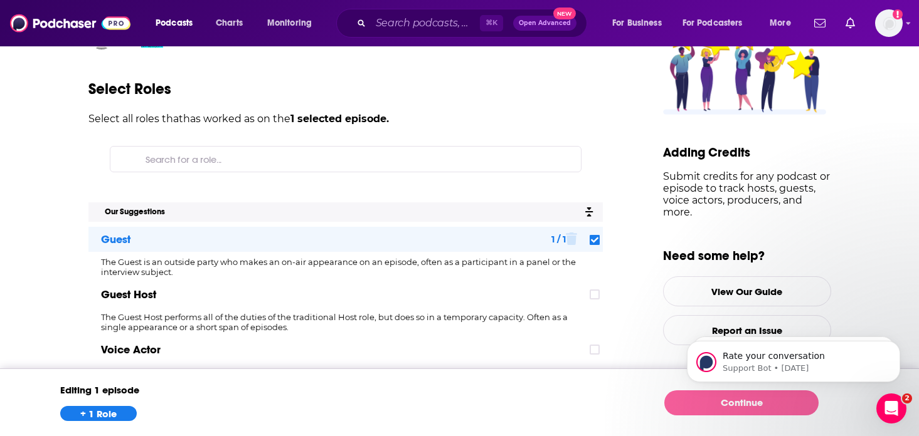
click at [692, 403] on link "Continue" at bounding box center [741, 403] width 154 height 25
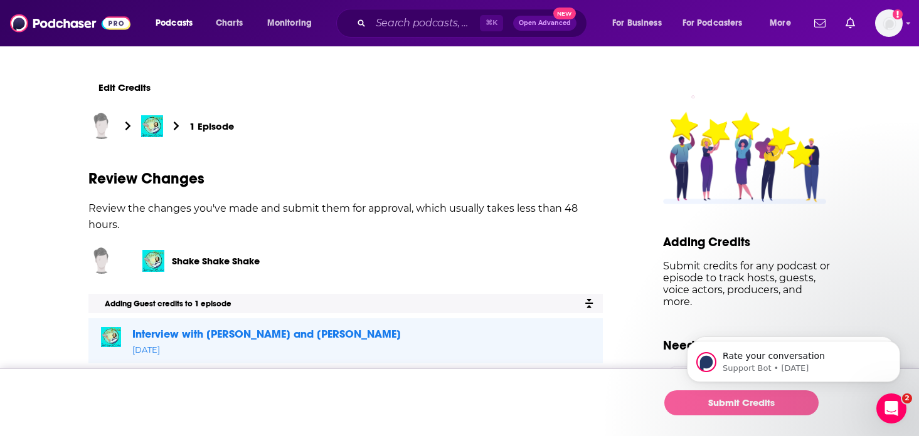
click at [687, 403] on button "Submit Credits" at bounding box center [741, 403] width 154 height 25
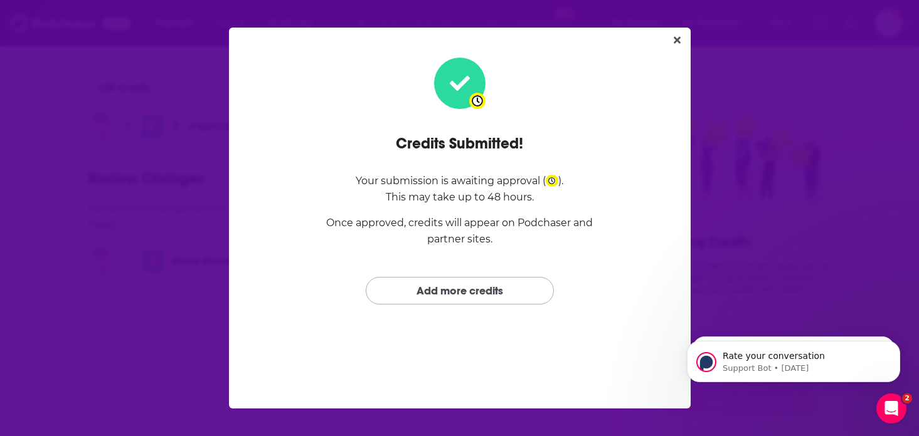
click at [505, 291] on link "Add more credits" at bounding box center [460, 290] width 188 height 27
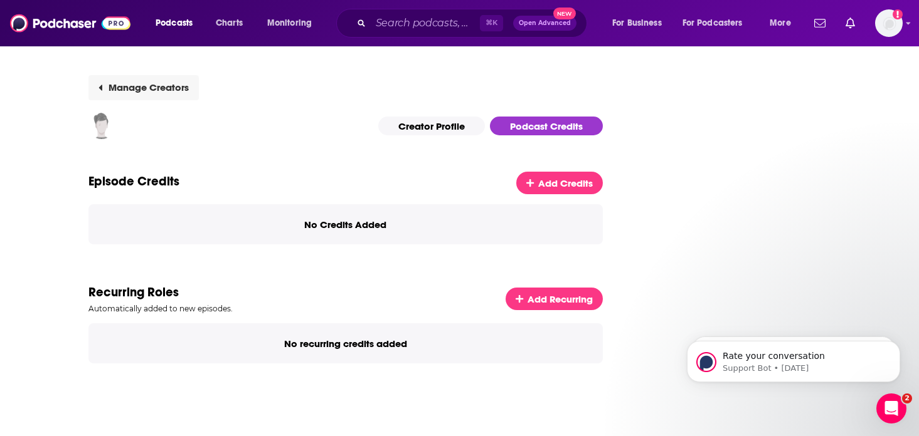
click at [168, 85] on link "Manage Creators" at bounding box center [143, 87] width 110 height 25
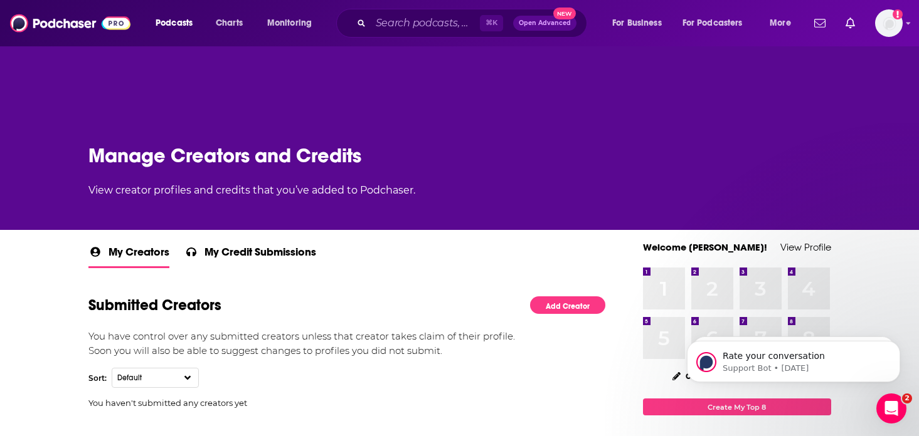
scroll to position [6, 0]
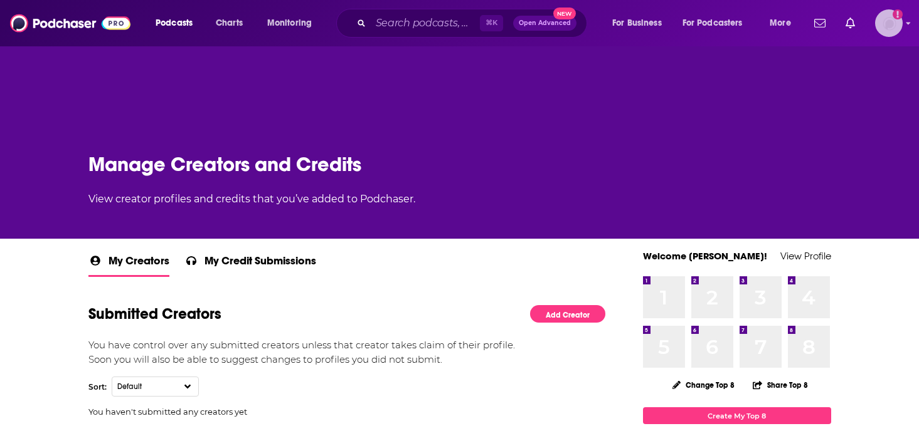
click at [887, 28] on img "Logged in as bellagibb" at bounding box center [889, 23] width 28 height 28
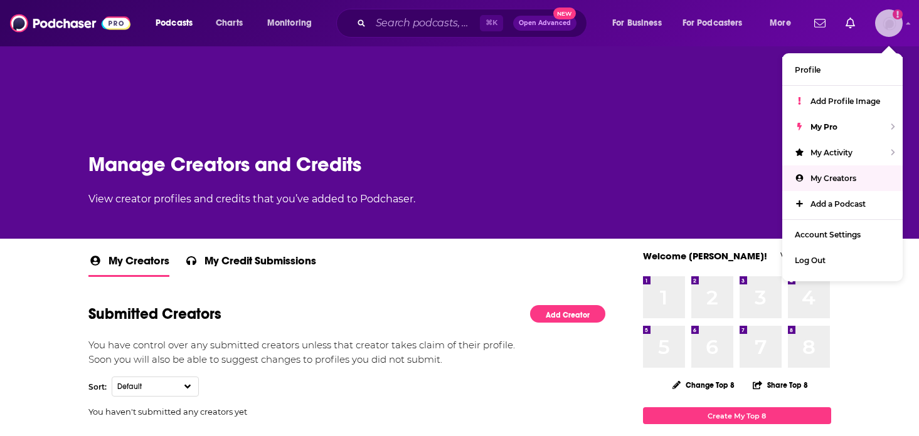
click at [830, 174] on span "My Creators" at bounding box center [833, 178] width 46 height 9
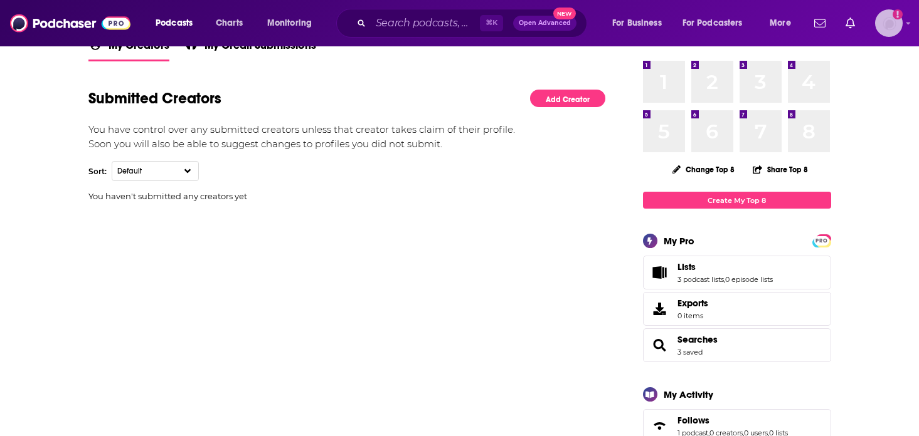
scroll to position [200, 0]
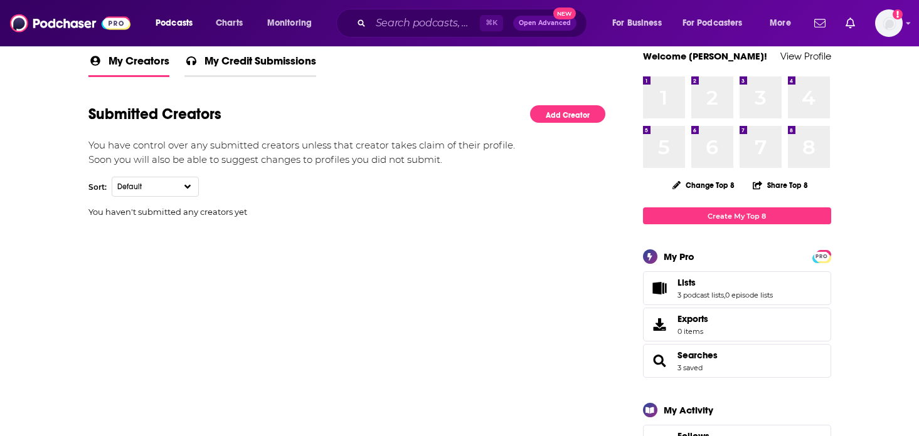
click at [265, 59] on span "My Credit Submissions" at bounding box center [260, 64] width 112 height 21
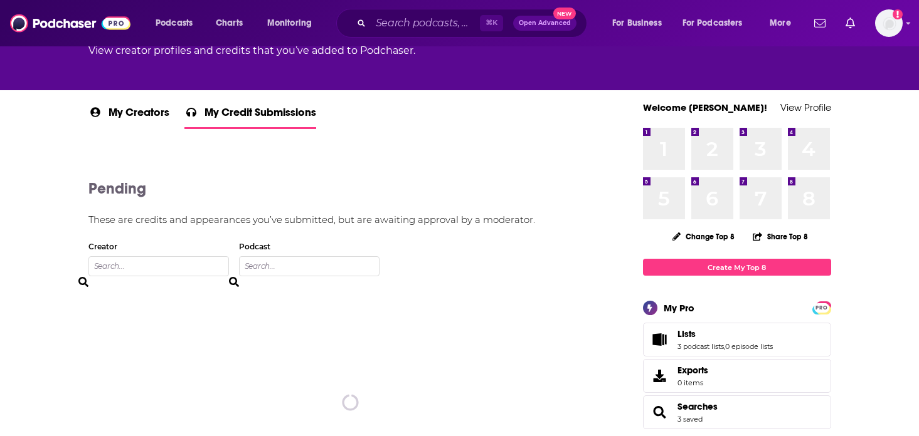
scroll to position [145, 0]
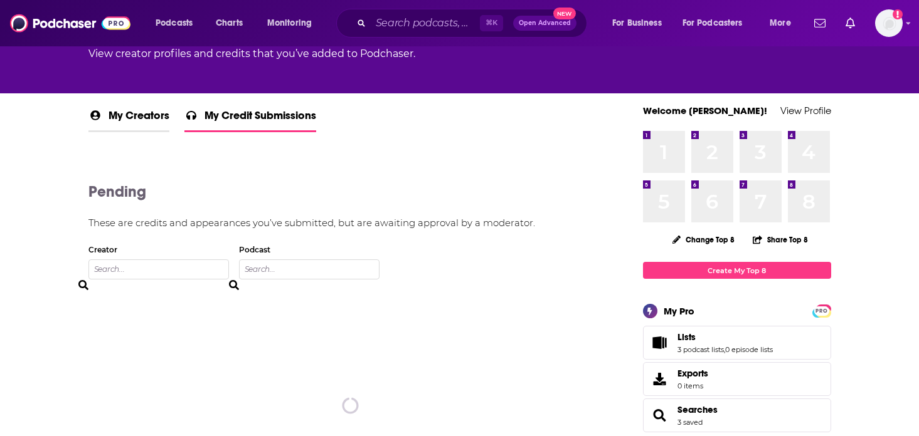
click at [154, 113] on span "My Creators" at bounding box center [138, 119] width 61 height 22
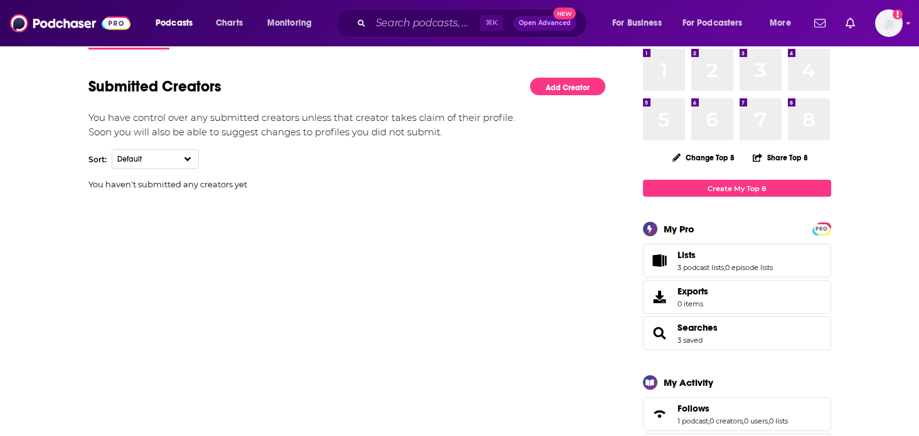
scroll to position [65, 0]
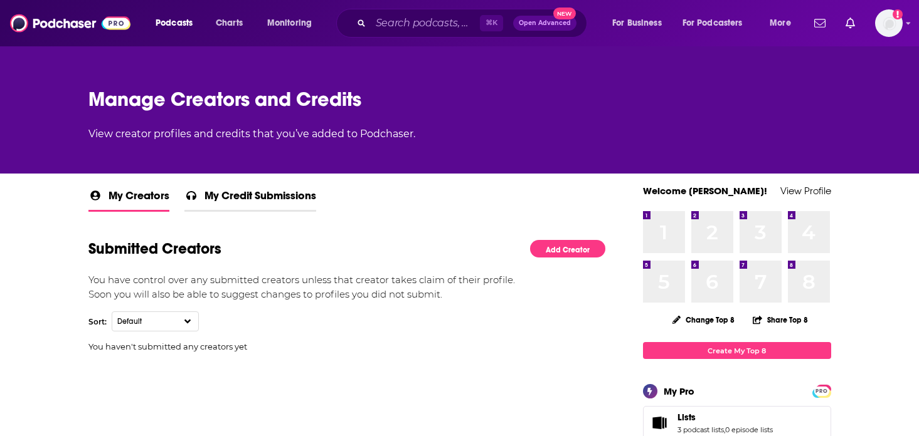
click at [241, 194] on span "My Credit Submissions" at bounding box center [260, 199] width 112 height 21
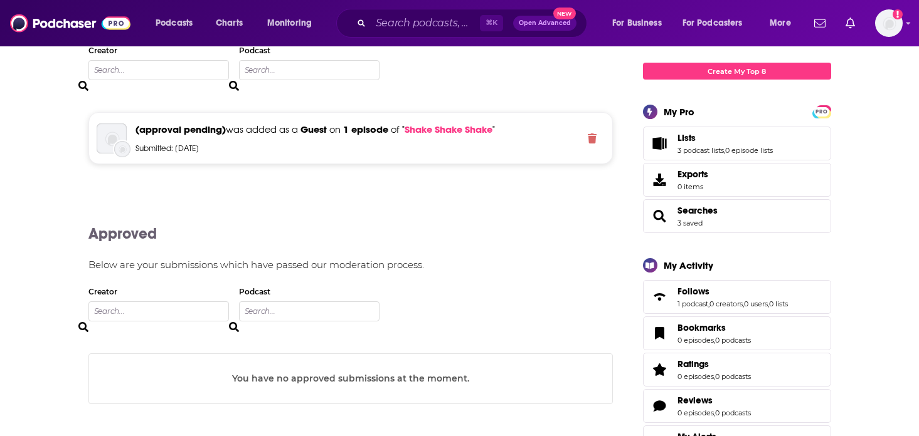
scroll to position [144, 0]
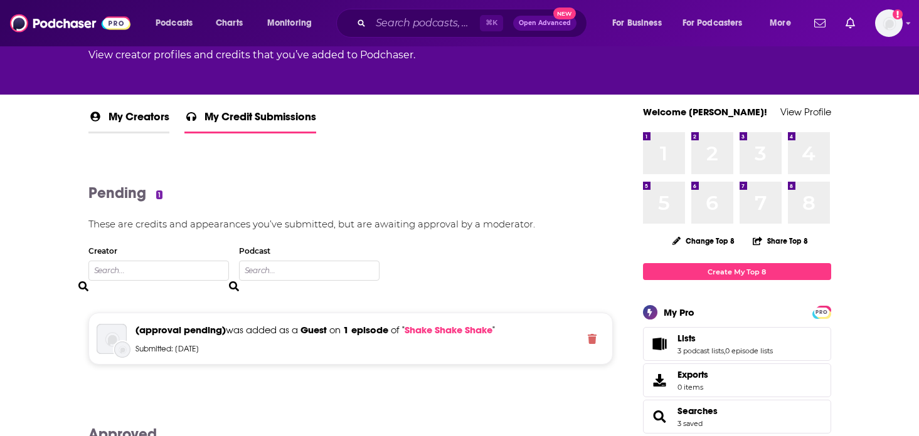
click at [140, 125] on span "My Creators" at bounding box center [138, 121] width 61 height 22
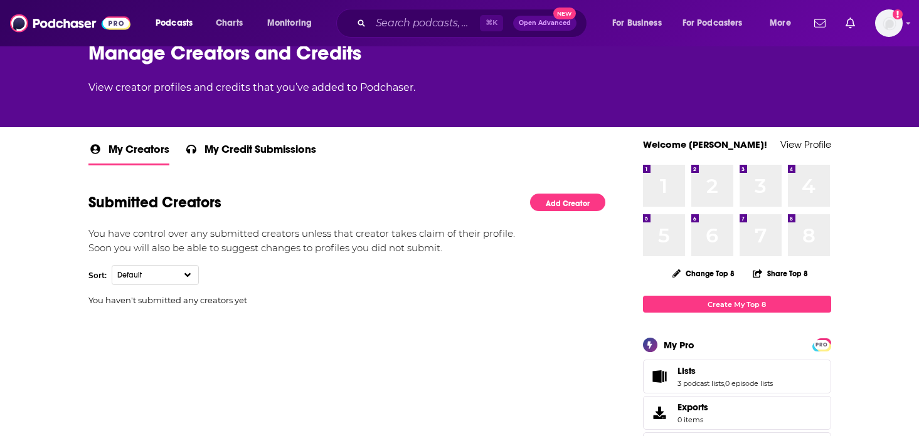
scroll to position [111, 0]
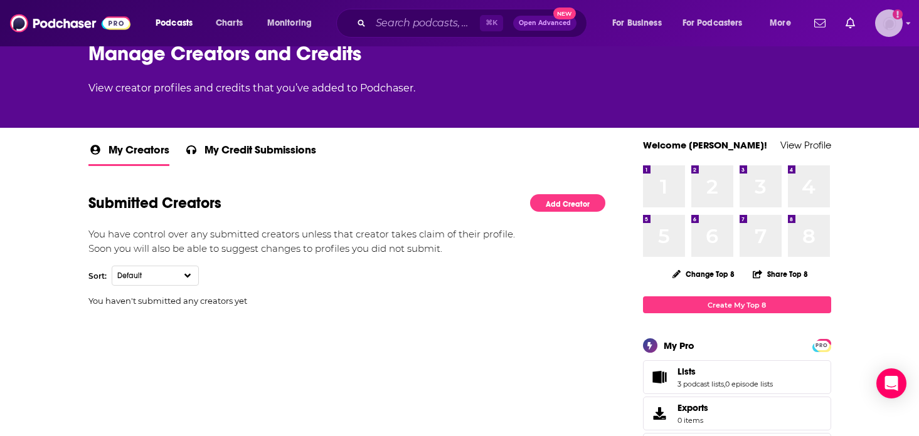
click at [888, 28] on img "Logged in as bellagibb" at bounding box center [889, 23] width 28 height 28
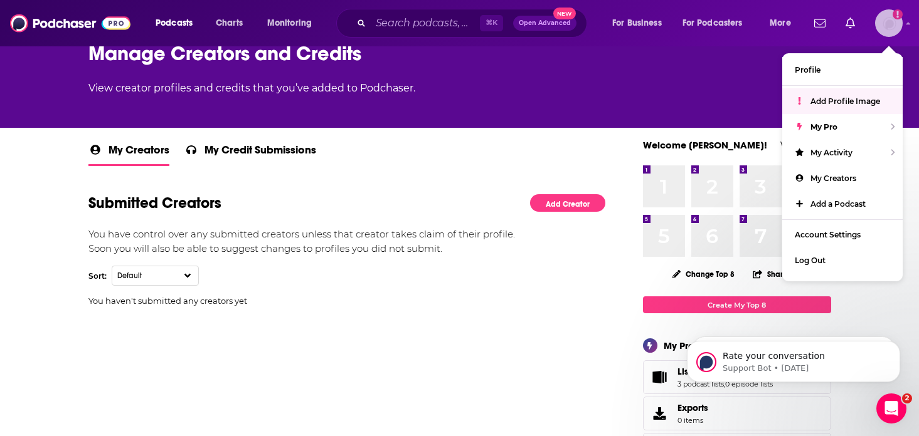
scroll to position [0, 0]
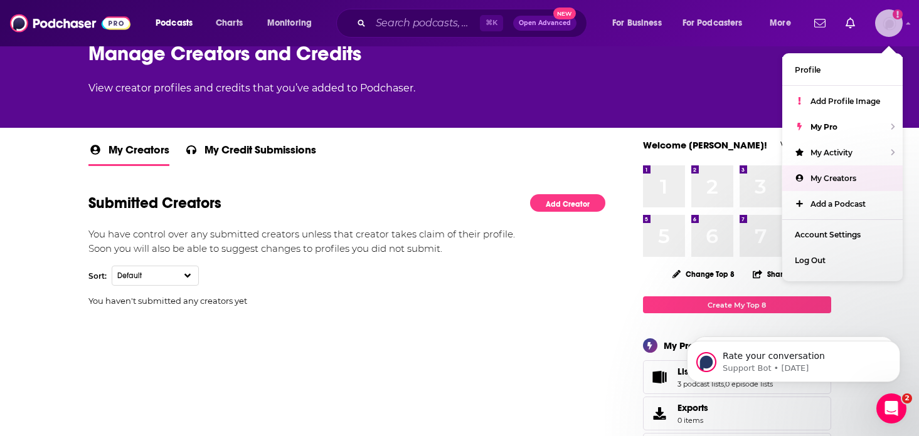
click at [852, 189] on link "My Creators" at bounding box center [842, 179] width 120 height 26
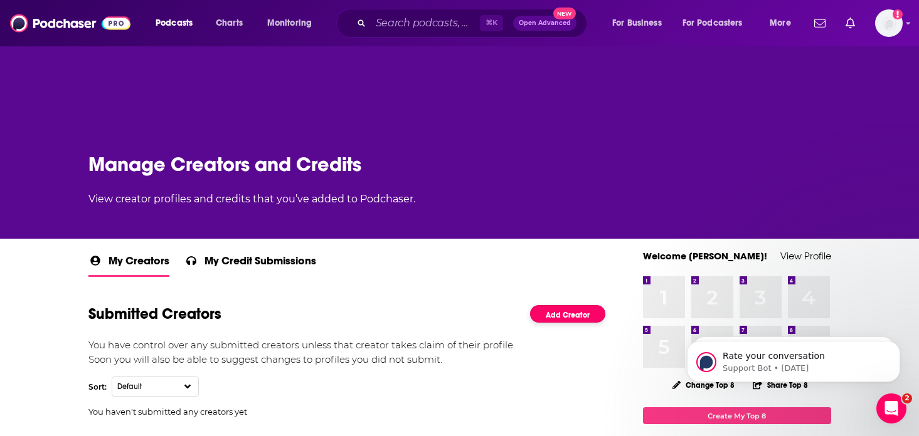
click at [542, 313] on link "Add Creator" at bounding box center [567, 314] width 75 height 18
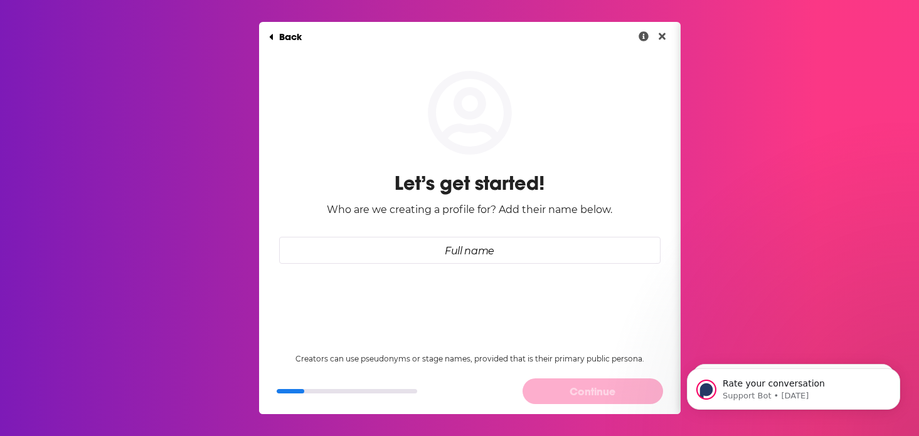
click at [478, 235] on div "Let’s get started! Who are we creating a profile for? Add their name below." at bounding box center [469, 157] width 421 height 214
click at [474, 252] on input "Full name" at bounding box center [469, 250] width 381 height 27
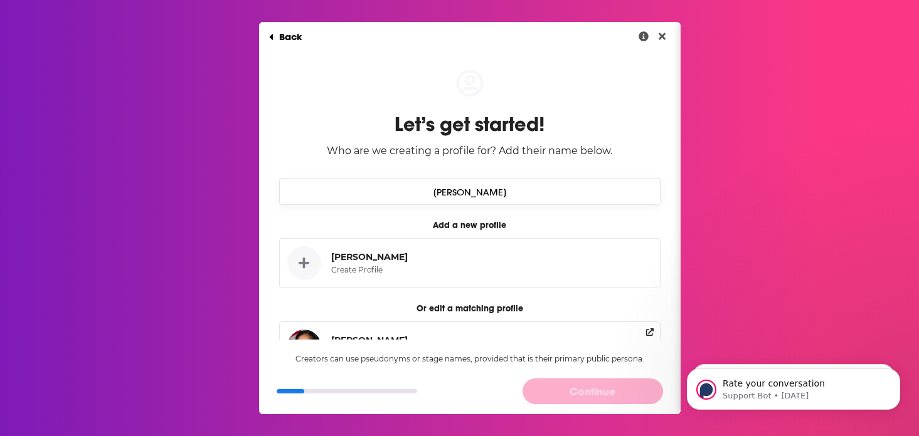
type input "Caroline Bicks"
click at [609, 153] on h2 "Who are we creating a profile for? Add their name below." at bounding box center [469, 151] width 285 height 14
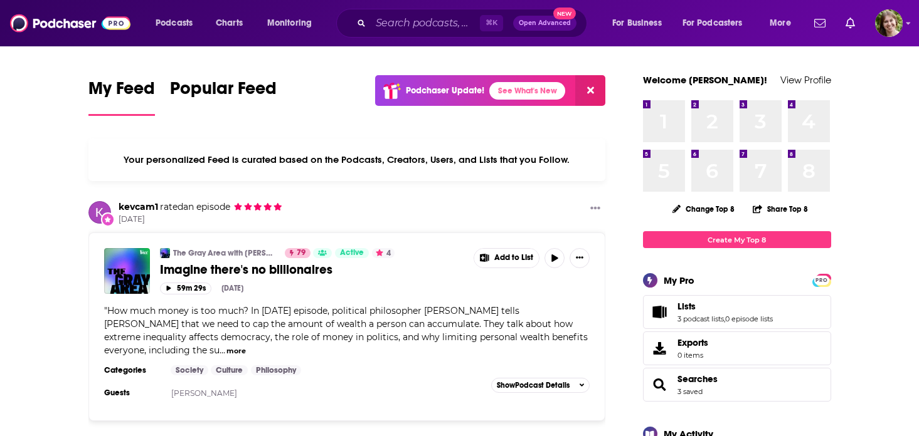
click at [867, 29] on div at bounding box center [855, 23] width 93 height 28
click at [893, 29] on img "Logged in as bellagibb" at bounding box center [889, 23] width 28 height 28
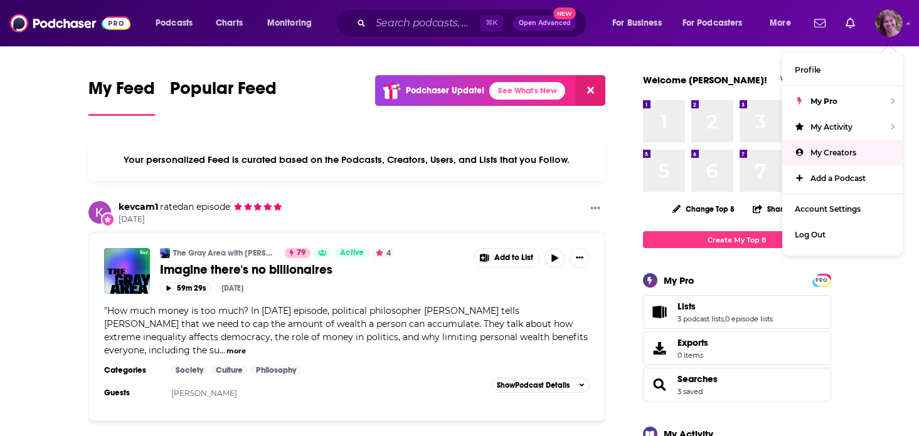
click at [825, 149] on span "My Creators" at bounding box center [833, 152] width 46 height 9
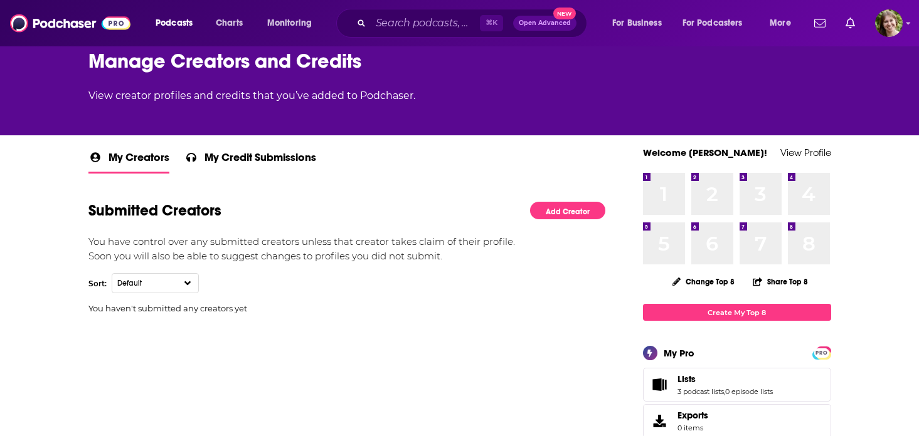
scroll to position [117, 0]
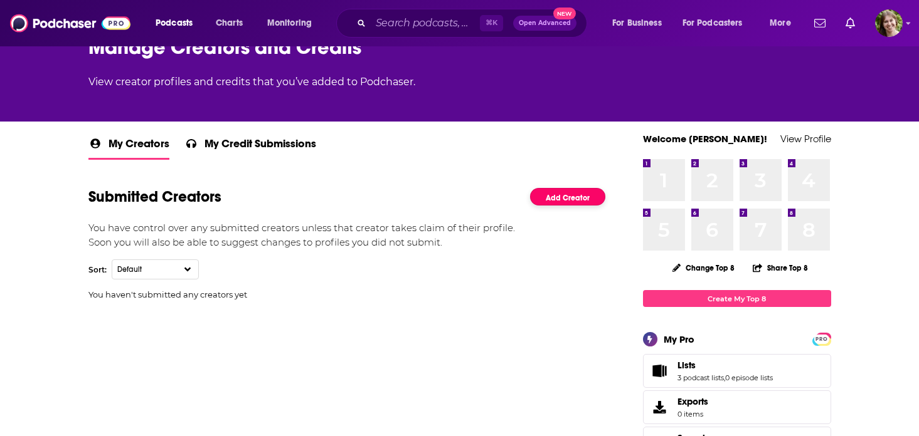
click at [579, 190] on link "Add Creator" at bounding box center [567, 197] width 75 height 18
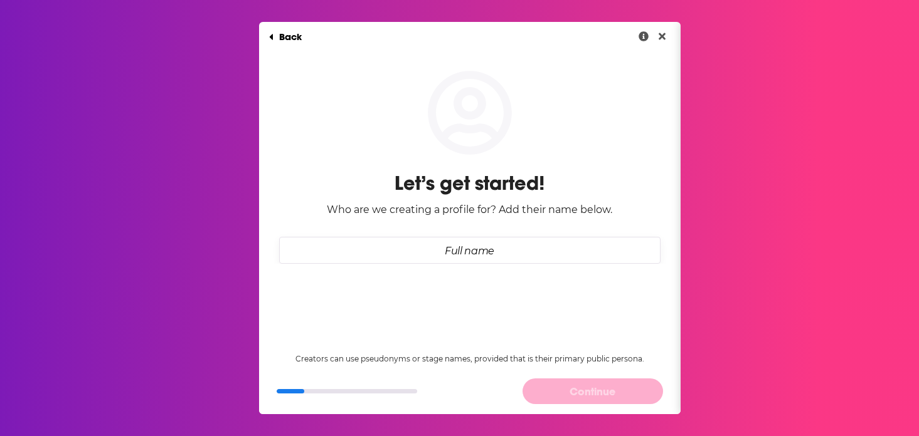
click at [506, 243] on input "Full name" at bounding box center [469, 250] width 381 height 27
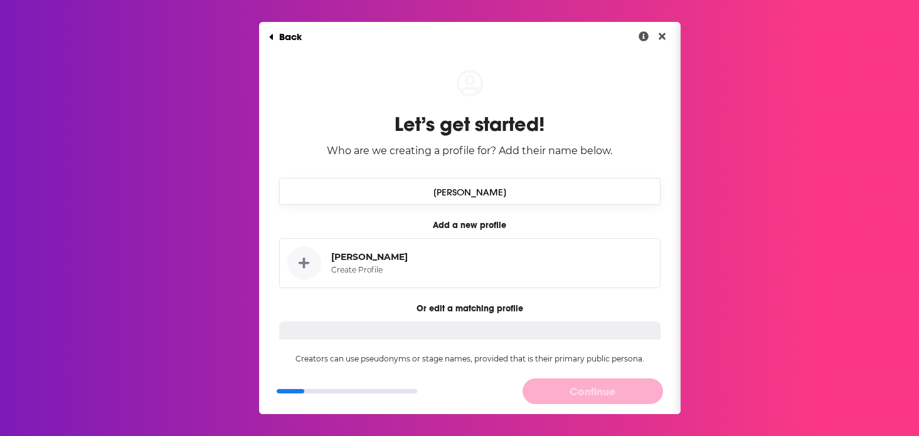
type input "Bronwen Carroll"
click at [645, 155] on div "Let’s get started! Who are we creating a profile for? Add their name below. Bro…" at bounding box center [469, 311] width 421 height 523
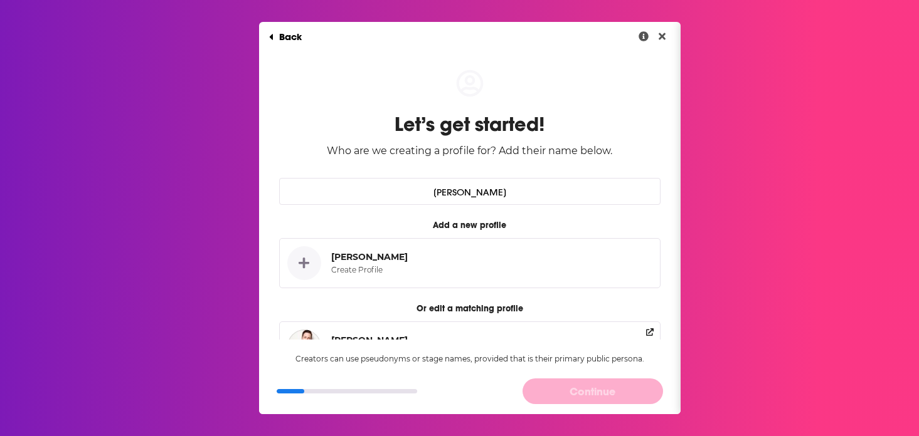
click at [594, 253] on button "Bronwen Carroll Create Profile" at bounding box center [469, 263] width 381 height 50
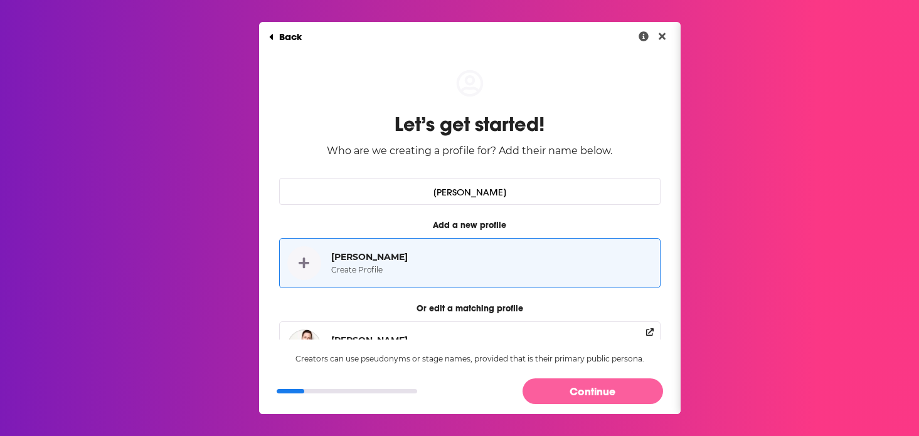
click at [590, 392] on button "Continue" at bounding box center [592, 392] width 140 height 26
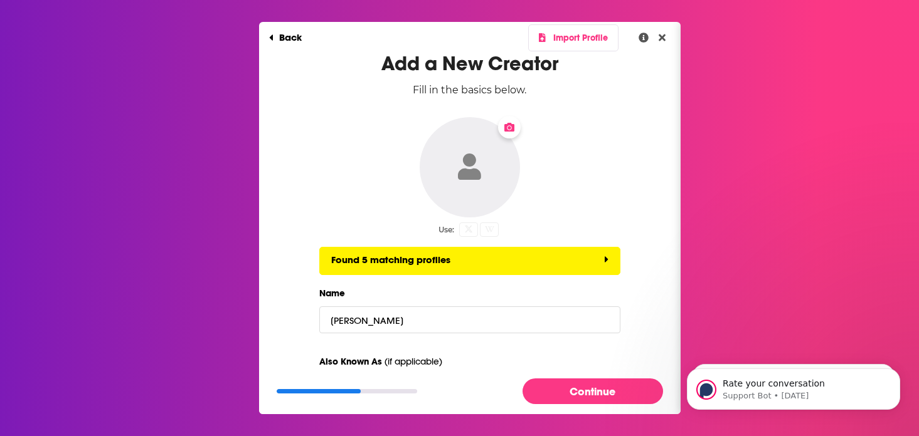
click at [477, 171] on icon "Change Photo" at bounding box center [469, 167] width 23 height 26
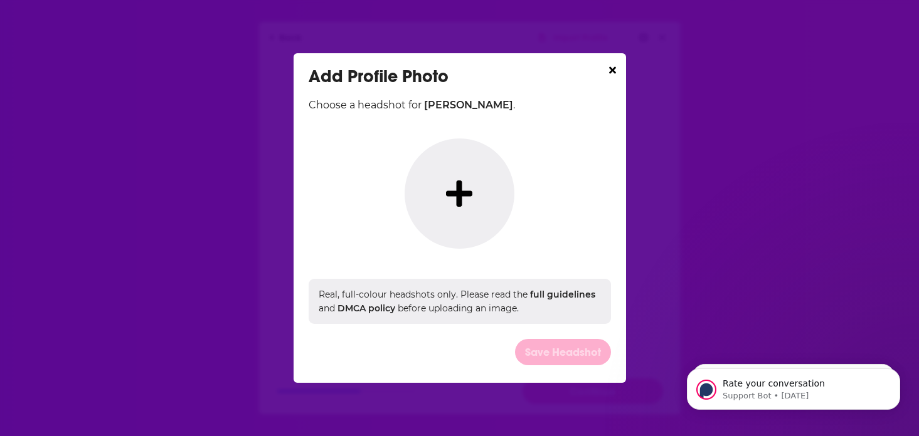
click at [453, 196] on icon "Dialog" at bounding box center [459, 194] width 26 height 26
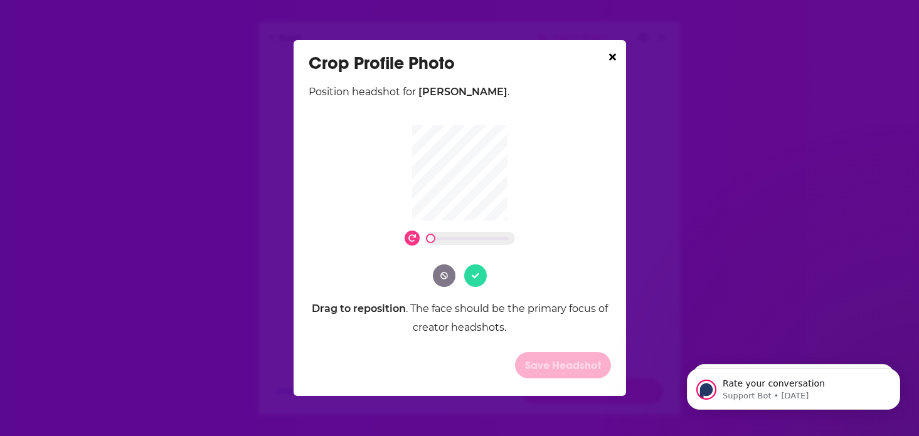
click at [477, 280] on icon "Dialog" at bounding box center [476, 276] width 8 height 8
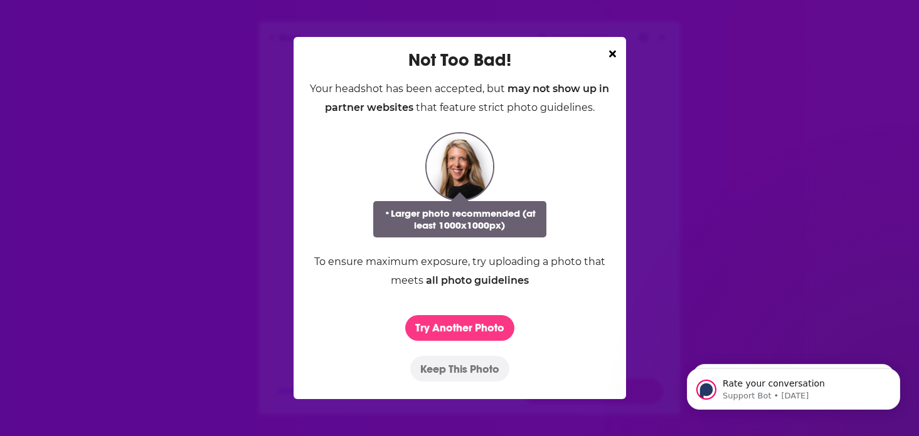
click at [472, 367] on button "Keep This Photo" at bounding box center [459, 369] width 99 height 26
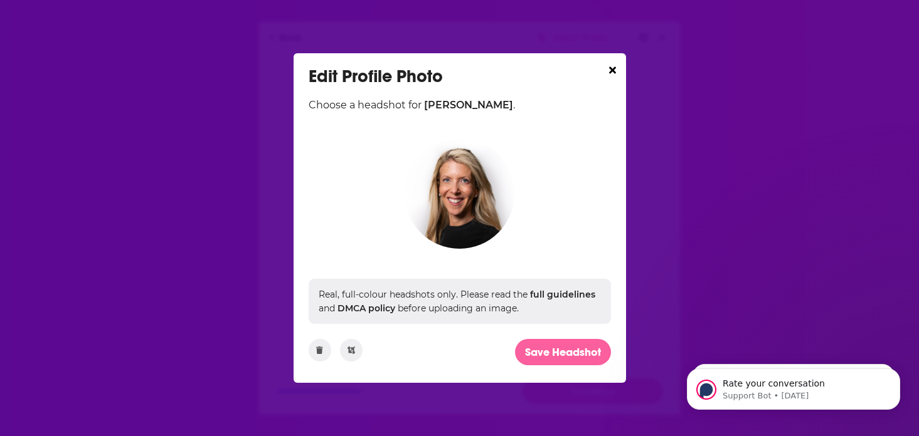
click at [585, 351] on button "Save Headshot" at bounding box center [563, 352] width 96 height 26
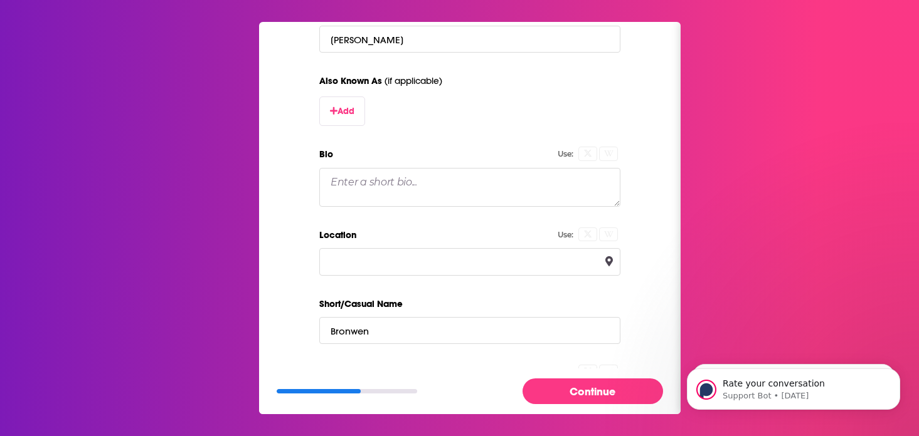
scroll to position [295, 0]
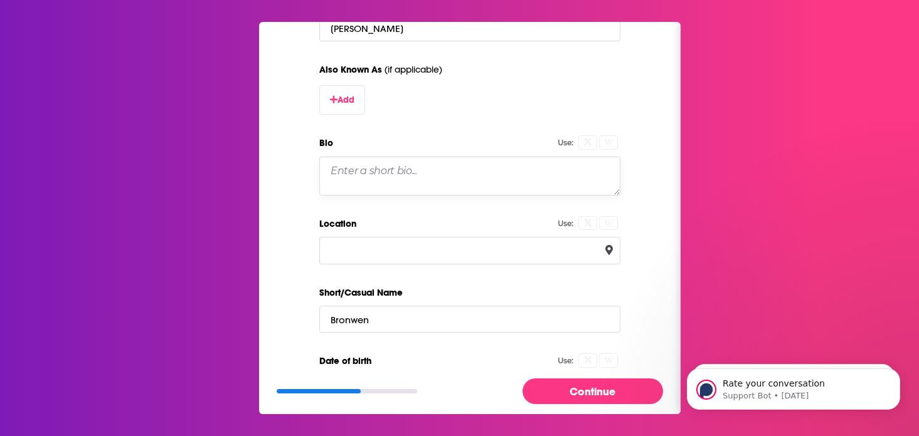
click at [421, 185] on textarea "Bio" at bounding box center [469, 176] width 301 height 39
paste textarea "https://www.podchaser.com/creators/edit/-107txVYfBh"
type textarea "https://www.podchaser.com/creators/edit/-107txVYfBh"
click at [421, 184] on textarea "https://www.podchaser.com/creators/edit/-107txVYfBh" at bounding box center [469, 176] width 301 height 39
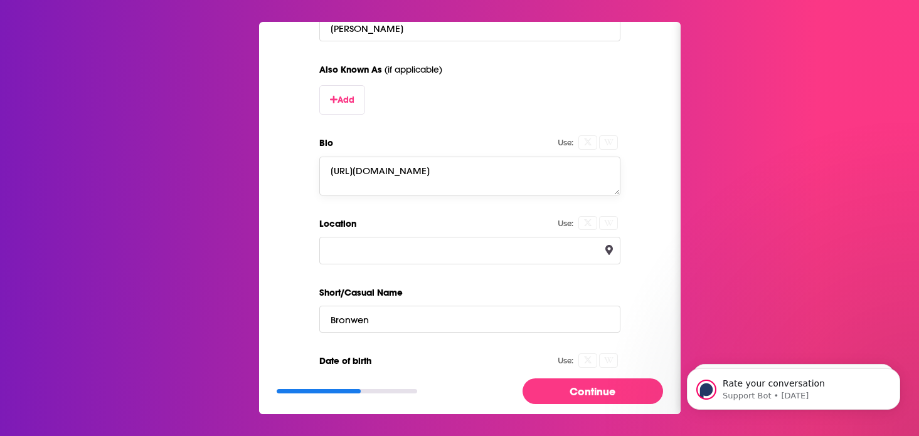
click at [421, 184] on textarea "https://www.podchaser.com/creators/edit/-107txVYfBh" at bounding box center [469, 176] width 301 height 39
click at [633, 118] on div "Add a New Creator Fill in the basics below. Use: Found 5 matching profiles Name…" at bounding box center [469, 119] width 381 height 724
click at [405, 173] on textarea "Bio" at bounding box center [469, 176] width 301 height 39
paste textarea "https://www.podchaser.com/creators/edit/-107txVYfBh"
type textarea "https://www.podchaser.com/creators/edit/-107txVYfBh"
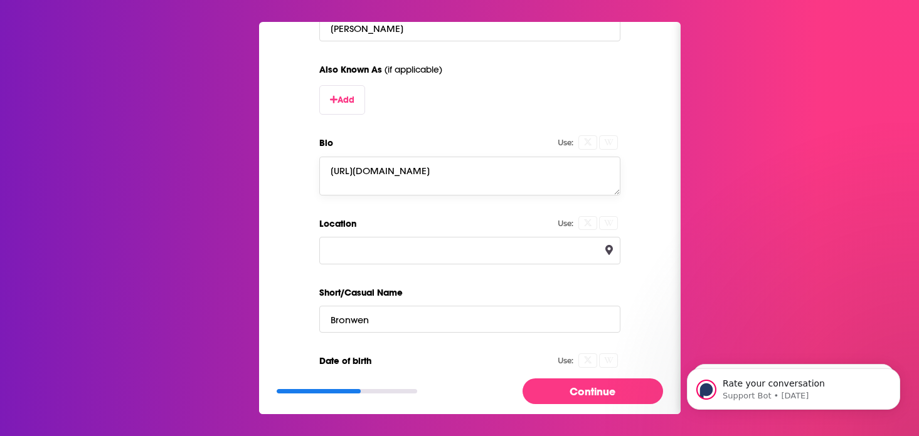
click at [405, 173] on textarea "https://www.podchaser.com/creators/edit/-107txVYfBh" at bounding box center [469, 176] width 301 height 39
click at [426, 135] on label "Bio" at bounding box center [469, 143] width 301 height 16
click at [426, 157] on textarea "Bio" at bounding box center [469, 176] width 301 height 39
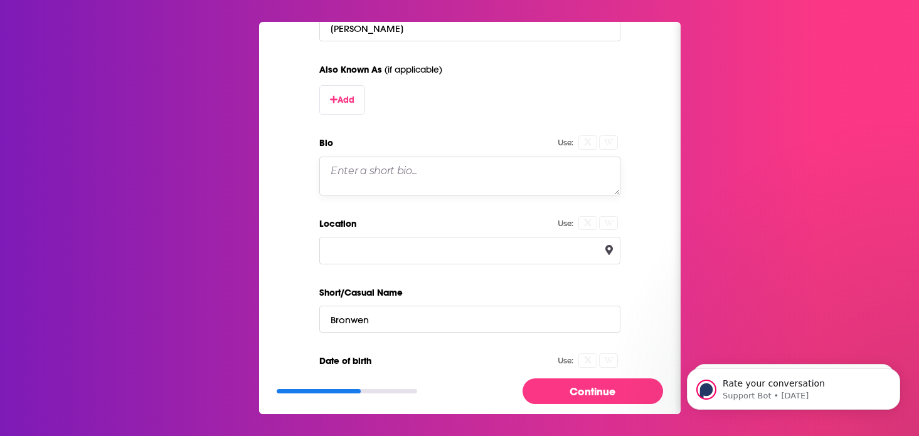
click at [376, 178] on textarea "Bio" at bounding box center [469, 176] width 301 height 39
paste textarea "Bronwen Carroll is a pediatric emergency medicine physician with more than 20 y…"
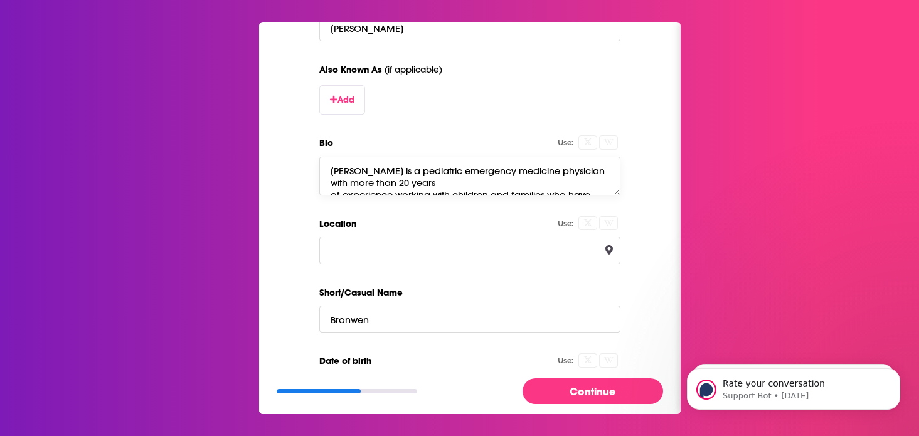
scroll to position [16, 0]
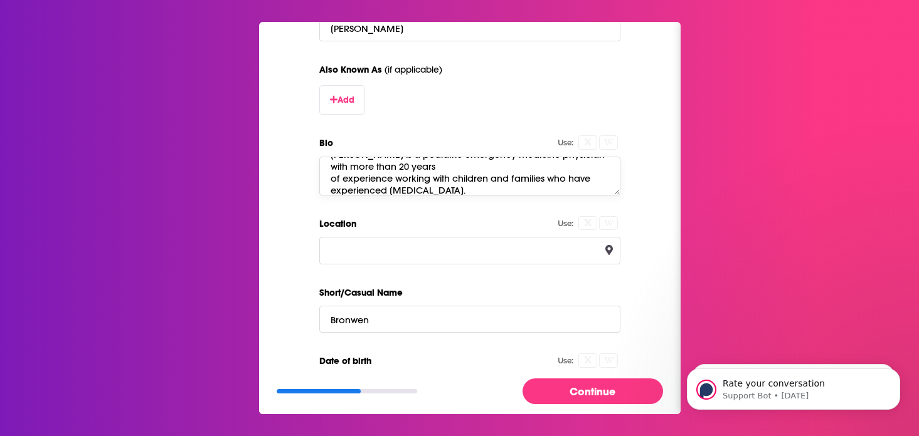
click at [330, 179] on textarea "Bronwen Carroll is a pediatric emergency medicine physician with more than 20 y…" at bounding box center [469, 176] width 301 height 39
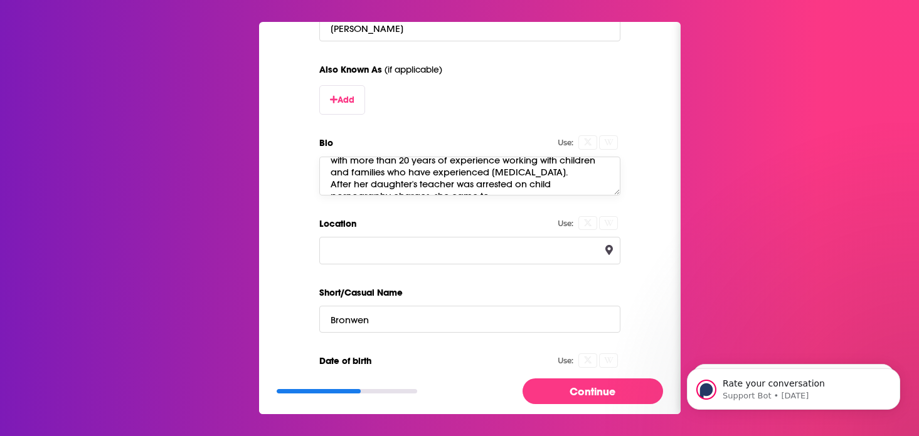
scroll to position [31, 0]
click at [330, 179] on textarea "Bronwen Carroll is a pediatric emergency medicine physician with more than 20 y…" at bounding box center [469, 176] width 301 height 39
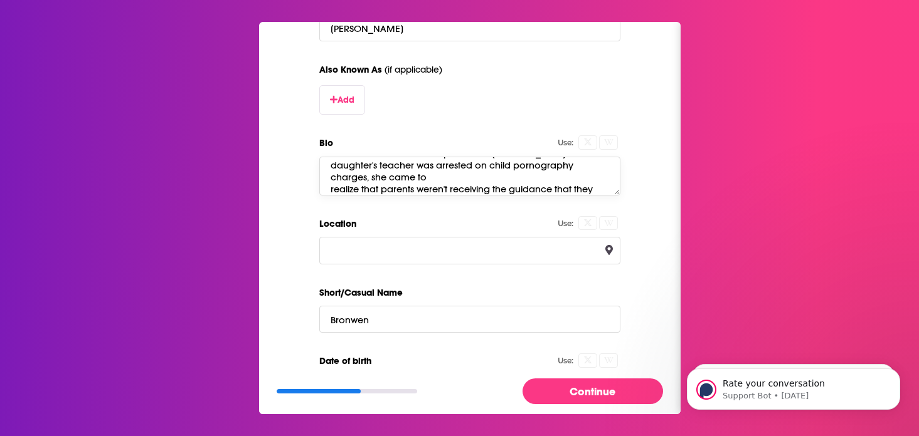
scroll to position [40, 0]
click at [331, 191] on textarea "Bronwen Carroll is a pediatric emergency medicine physician with more than 20 y…" at bounding box center [469, 176] width 301 height 39
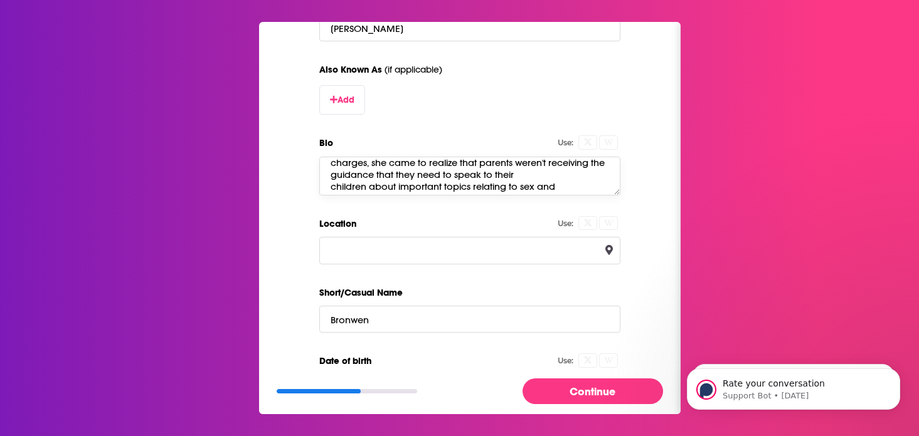
click at [330, 189] on textarea "Bronwen Carroll is a pediatric emergency medicine physician with more than 20 y…" at bounding box center [469, 176] width 301 height 39
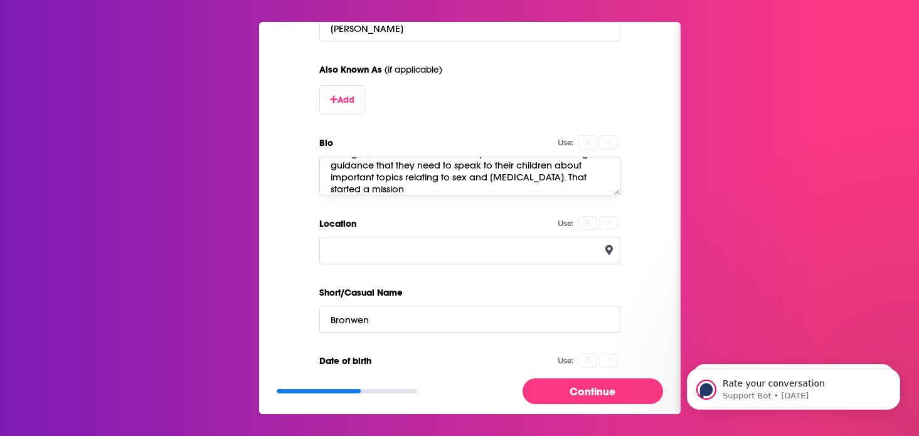
scroll to position [82, 0]
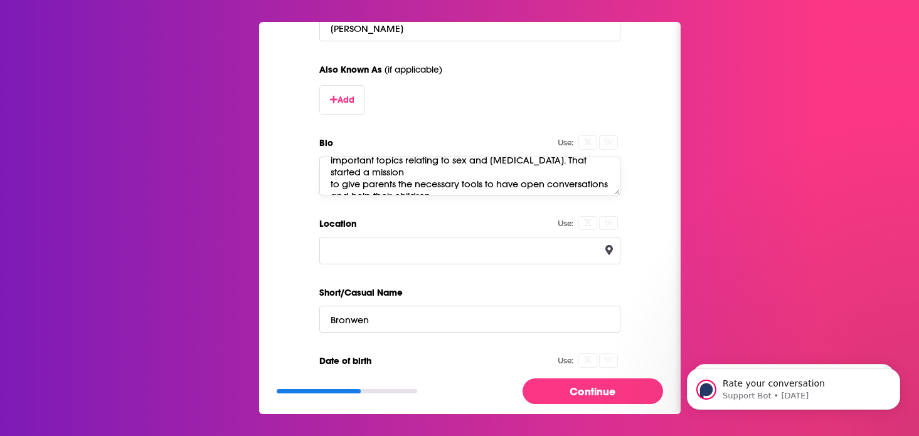
click at [329, 187] on textarea "Bronwen Carroll is a pediatric emergency medicine physician with more than 20 y…" at bounding box center [469, 176] width 301 height 39
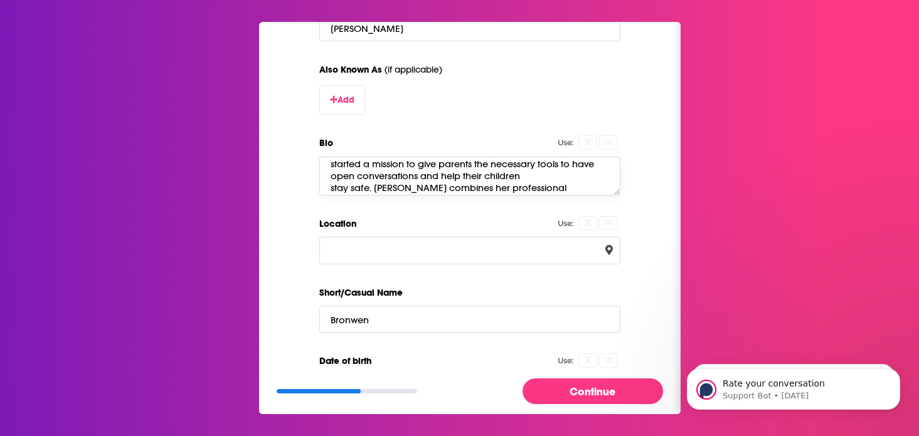
scroll to position [102, 0]
click at [328, 176] on textarea "Bronwen Carroll is a pediatric emergency medicine physician with more than 20 y…" at bounding box center [469, 176] width 301 height 39
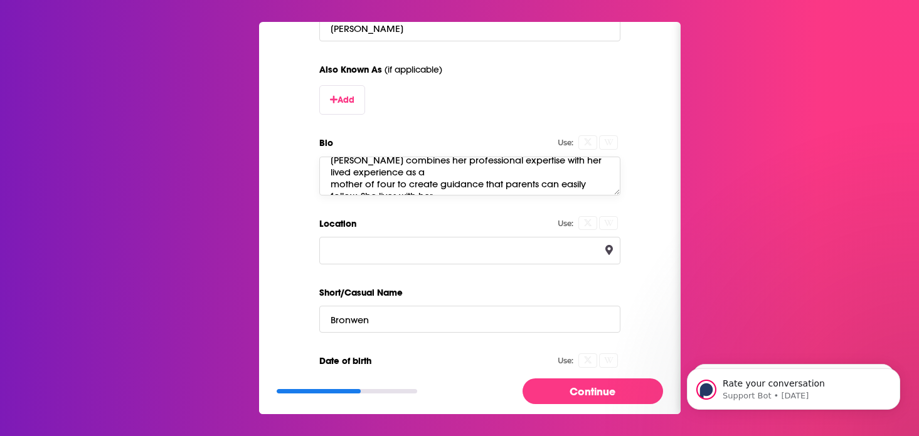
scroll to position [114, 0]
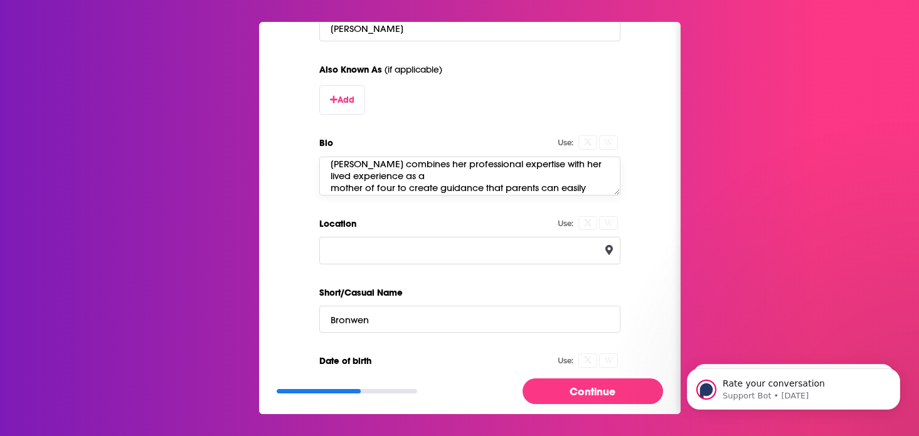
click at [327, 189] on textarea "Bronwen Carroll is a pediatric emergency medicine physician with more than 20 y…" at bounding box center [469, 176] width 301 height 39
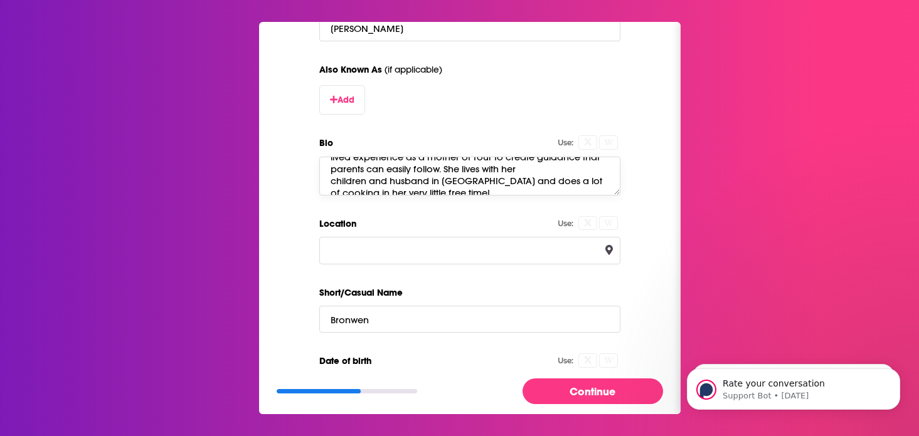
scroll to position [135, 0]
click at [329, 178] on textarea "Bronwen Carroll is a pediatric emergency medicine physician with more than 20 y…" at bounding box center [469, 176] width 301 height 39
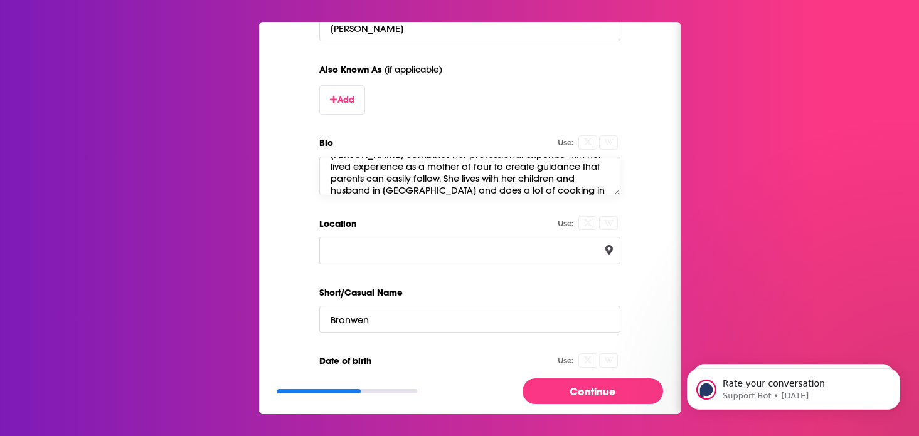
scroll to position [131, 0]
type textarea "Bronwen Carroll is a pediatric emergency medicine physician with more than 20 y…"
click at [393, 217] on label "Location" at bounding box center [469, 224] width 301 height 16
click at [379, 260] on input "Location" at bounding box center [469, 250] width 301 height 27
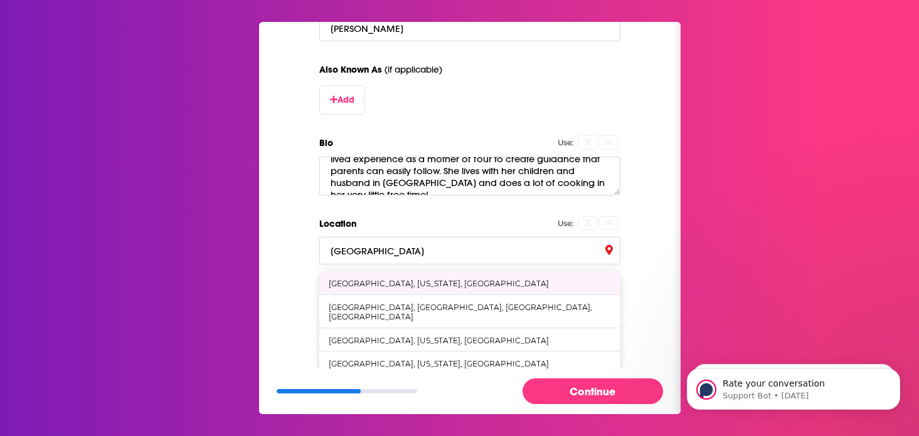
click at [384, 282] on div "Boston, Massachusetts, United States" at bounding box center [439, 283] width 220 height 9
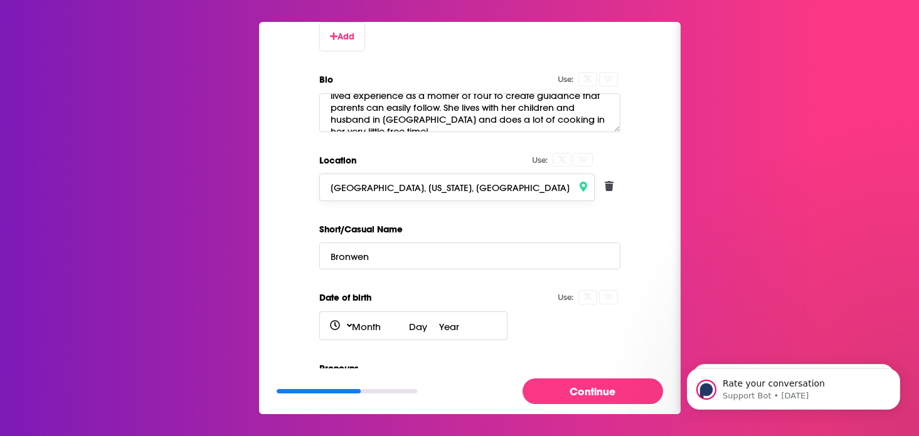
scroll to position [406, 0]
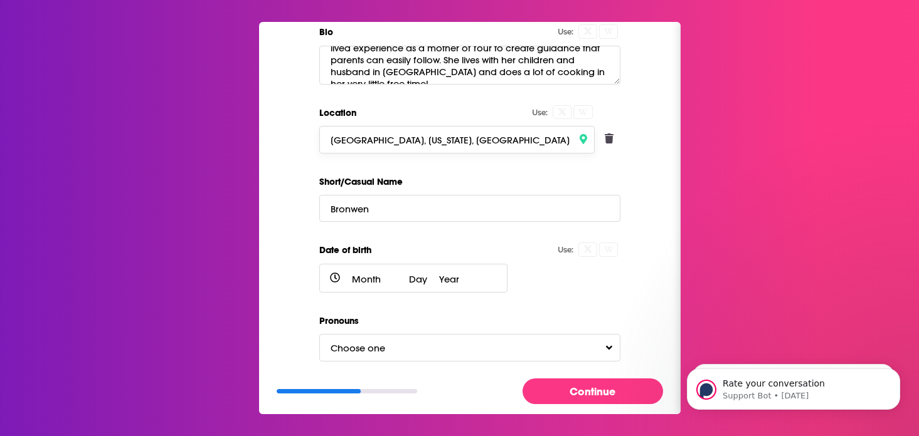
type input "Boston, Massachusetts, United States"
click at [376, 344] on span "Choose one" at bounding box center [370, 348] width 80 height 12
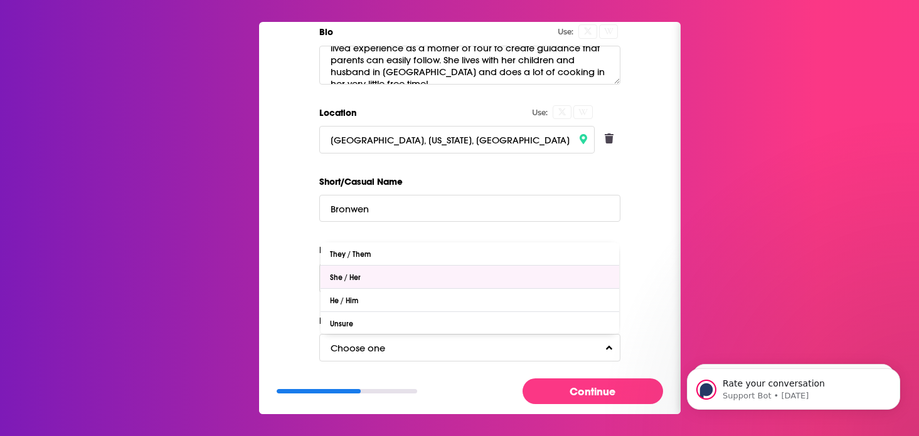
click at [378, 277] on div "She / Her" at bounding box center [469, 277] width 298 height 23
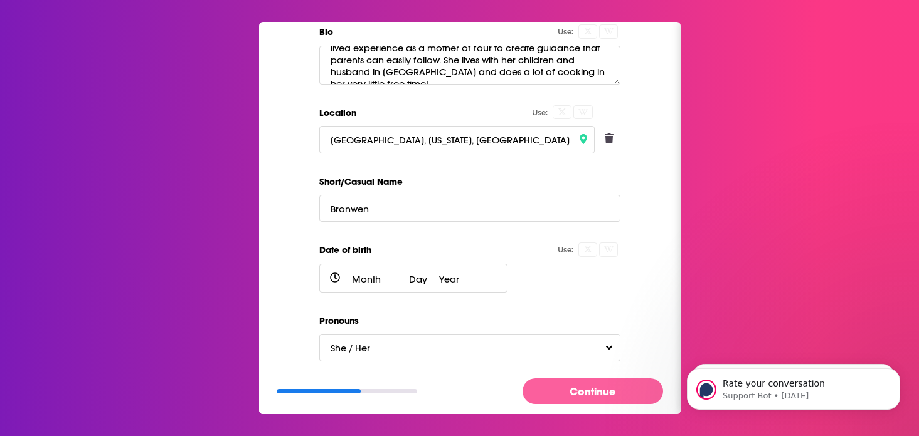
click at [581, 389] on button "Continue" at bounding box center [592, 392] width 140 height 26
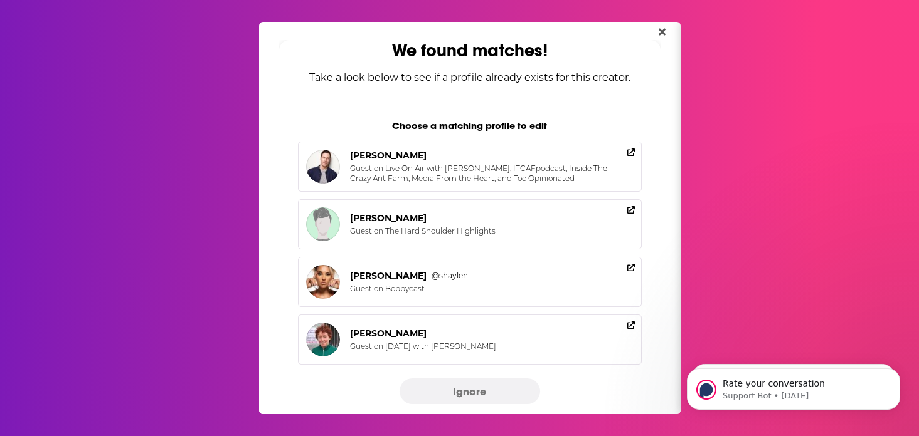
click at [510, 391] on button "Ignore" at bounding box center [469, 392] width 140 height 26
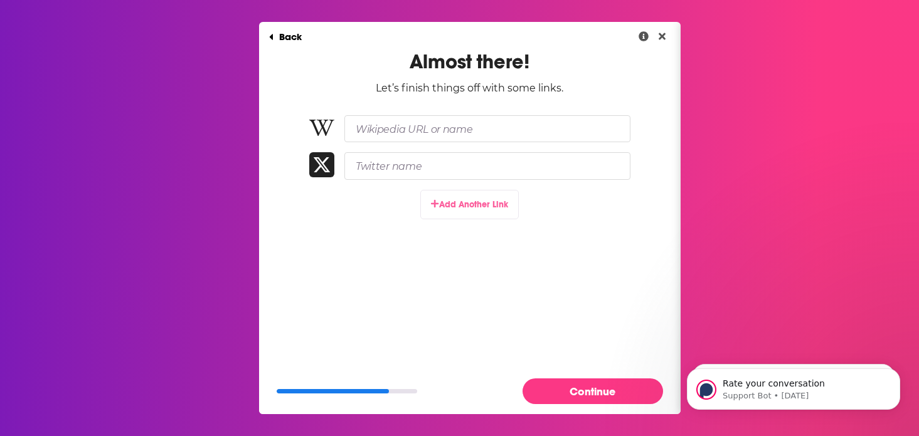
click at [469, 202] on button "Add Another Link" at bounding box center [469, 204] width 98 height 29
click at [423, 206] on input "Paste link here..." at bounding box center [487, 203] width 286 height 27
paste input "https://www.bmc.org/about-us/directory/doctor/bronwen-c-carroll-md"
type input "https://www.bmc.org/about-us/directory/doctor/bronwen-c-carroll-md"
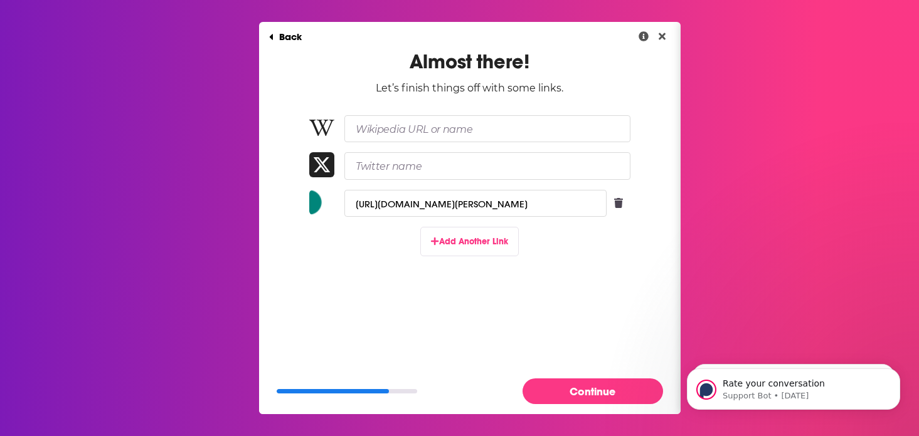
click at [542, 290] on div "Back Almost there! Let’s finish things off with some links. https://www.bmc.org…" at bounding box center [469, 195] width 421 height 347
click at [576, 388] on button "Continue" at bounding box center [592, 392] width 140 height 26
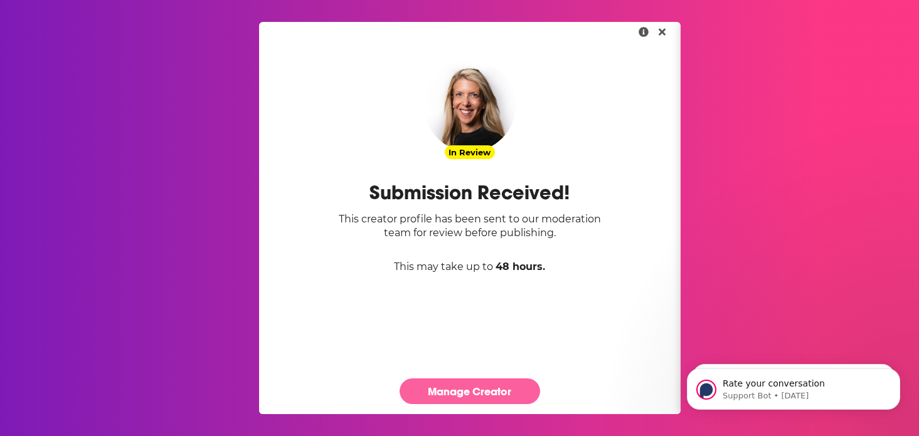
click at [511, 393] on link "Manage Creator" at bounding box center [469, 392] width 140 height 26
